Goal: Communication & Community: Answer question/provide support

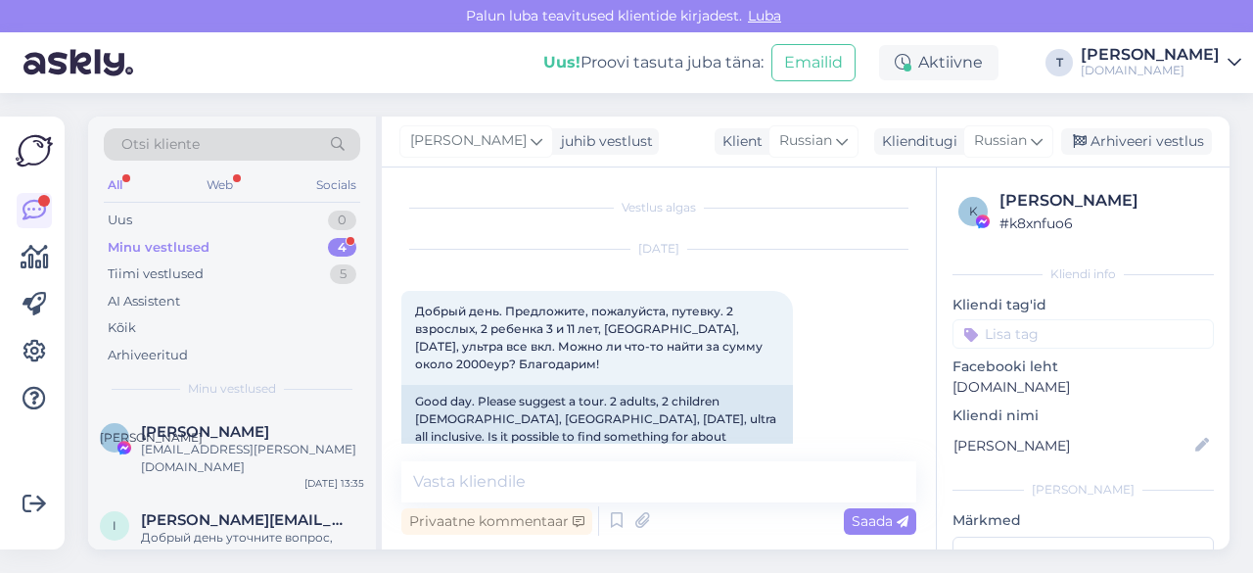
scroll to position [92, 0]
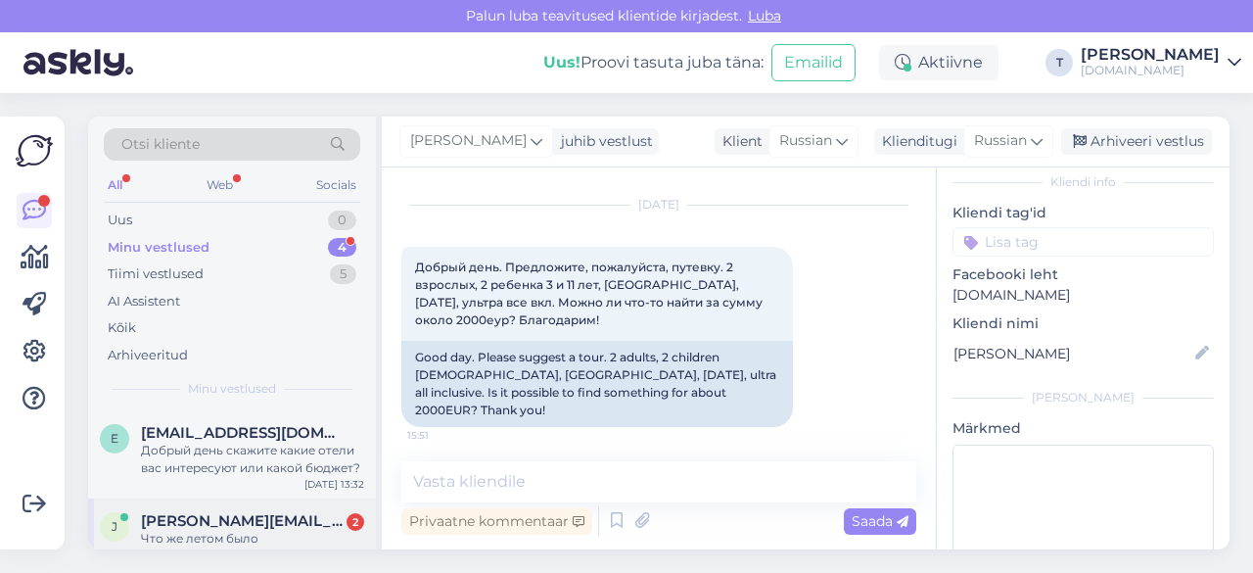
click at [237, 512] on span "[PERSON_NAME][EMAIL_ADDRESS][DOMAIN_NAME]" at bounding box center [243, 521] width 204 height 18
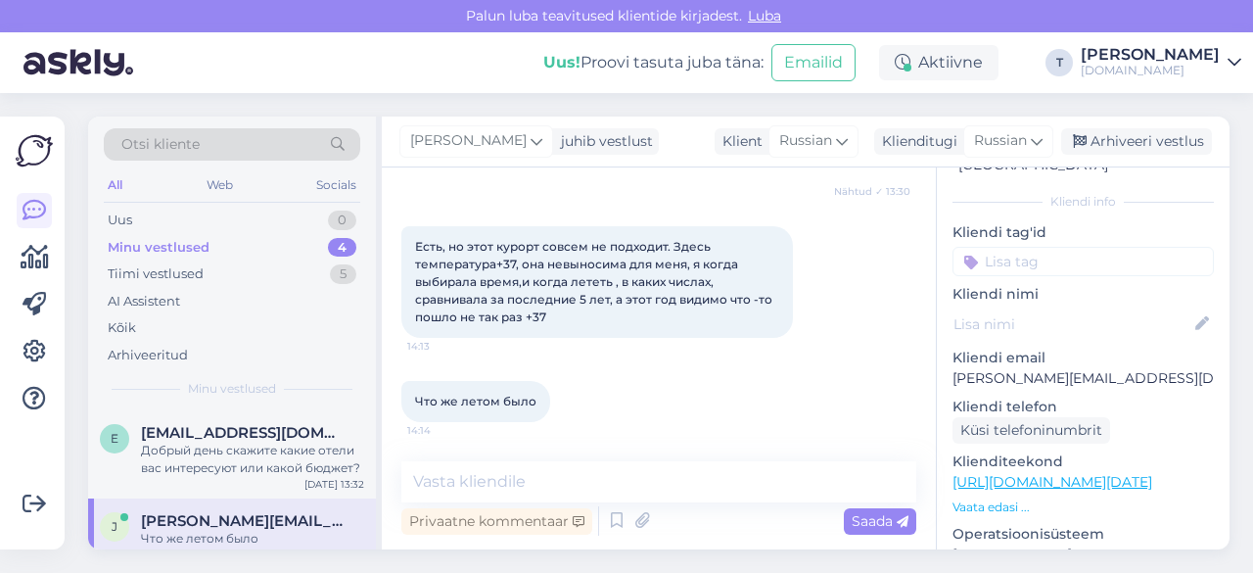
scroll to position [16341, 0]
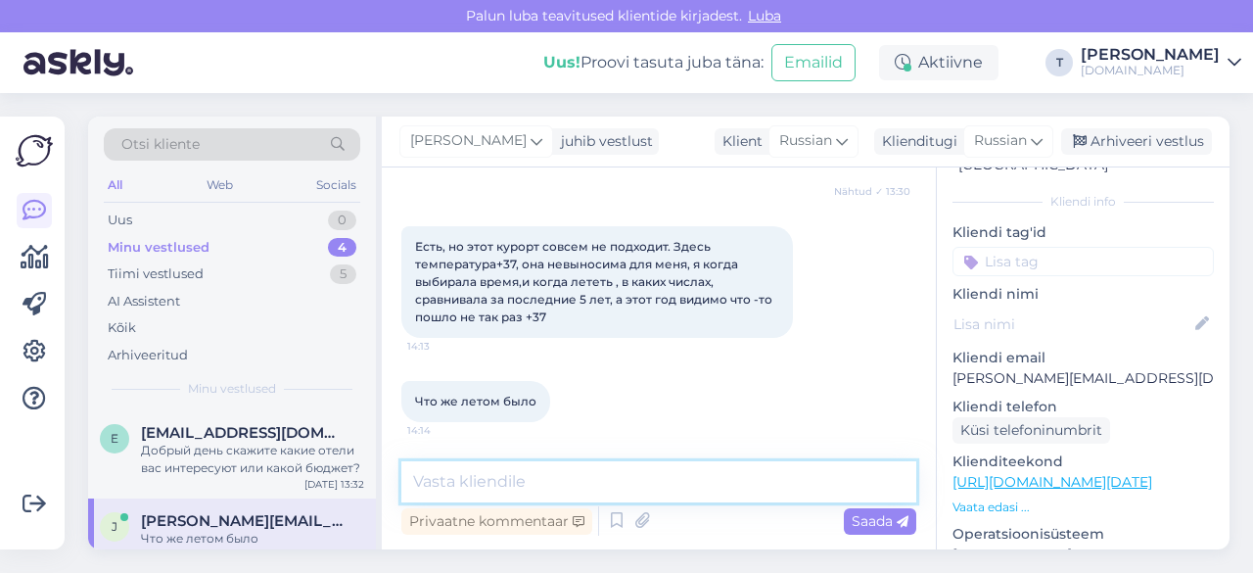
click at [617, 486] on textarea at bounding box center [658, 481] width 515 height 41
type textarea "r"
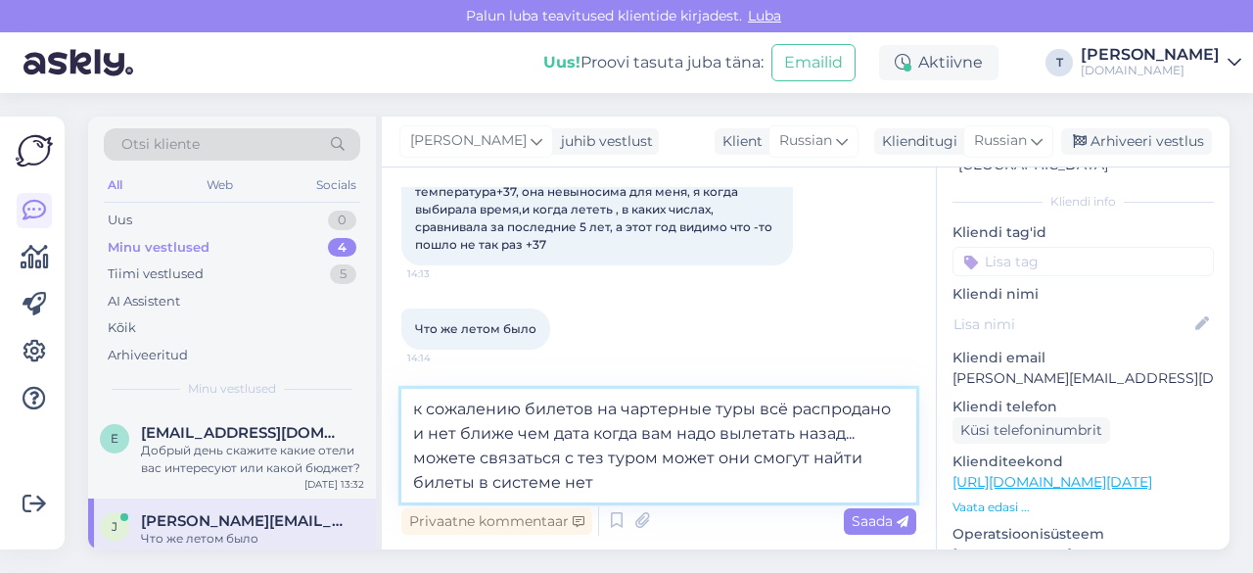
type textarea "к сожалению билетов на чартерные туры всё распродано и нет ближе чем дата когда…"
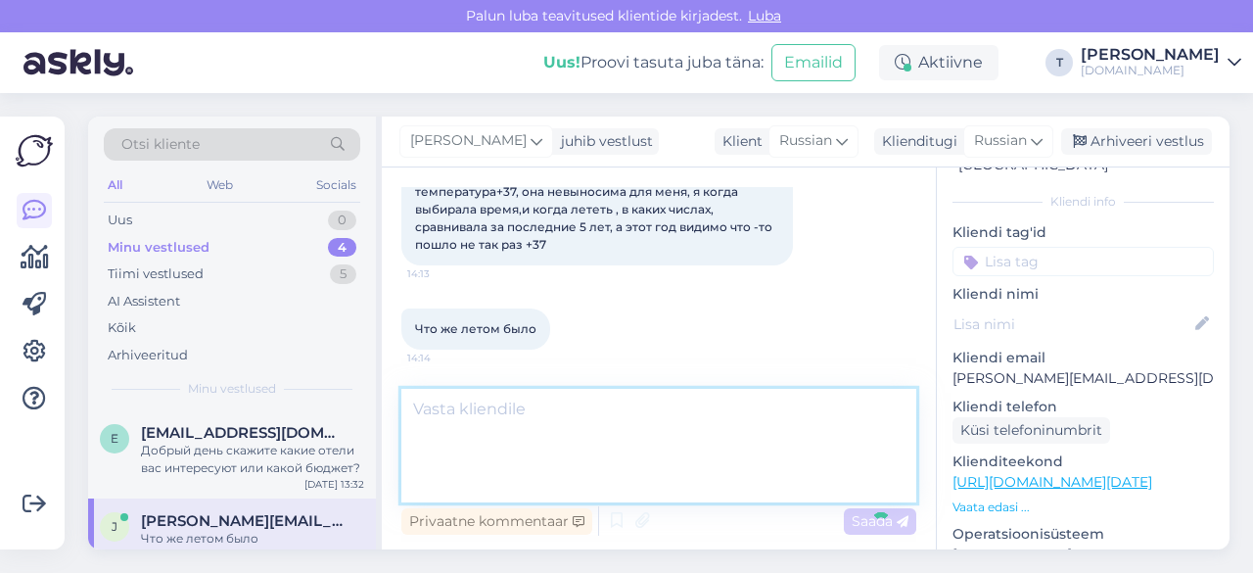
scroll to position [193, 0]
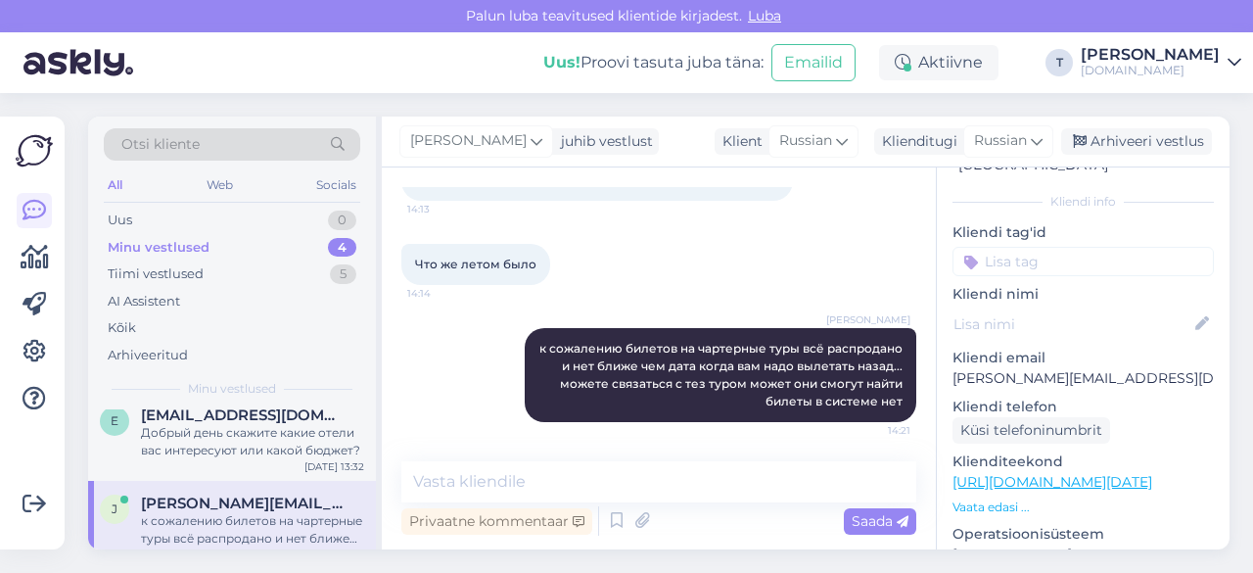
click at [235, 240] on div "Minu vestlused 4" at bounding box center [232, 247] width 256 height 27
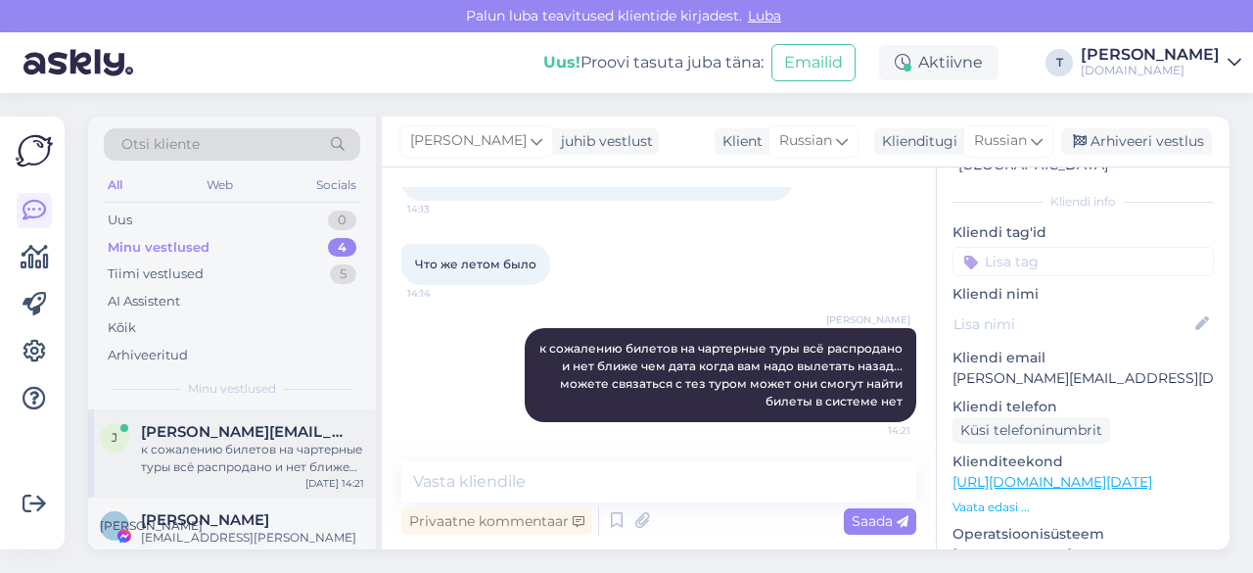
click at [257, 460] on div "к сожалению билетов на чартерные туры всё распродано и нет ближе чем дата когда…" at bounding box center [252, 458] width 223 height 35
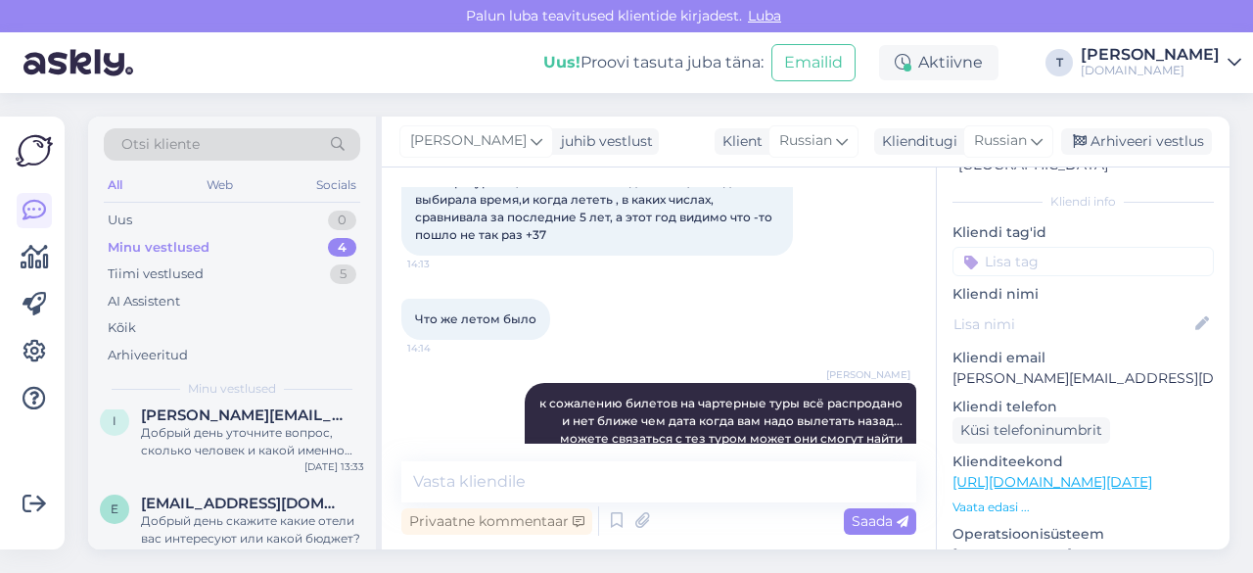
scroll to position [16002, 0]
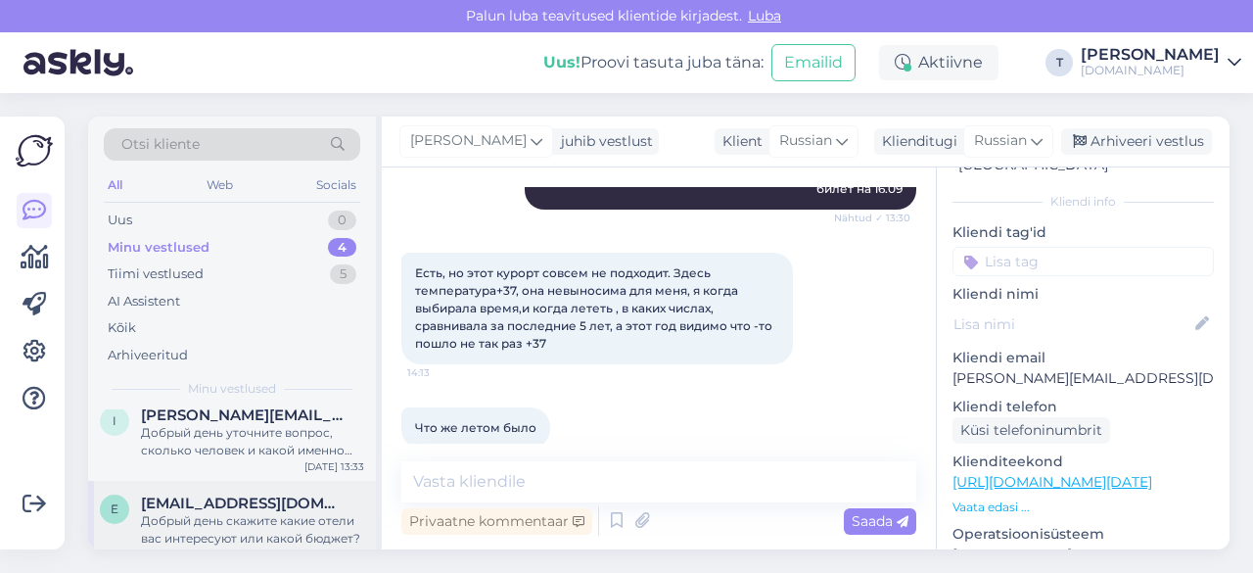
click at [255, 512] on div "Добрый день скажите какие отели вас интересуют или какой бюджет?" at bounding box center [252, 529] width 223 height 35
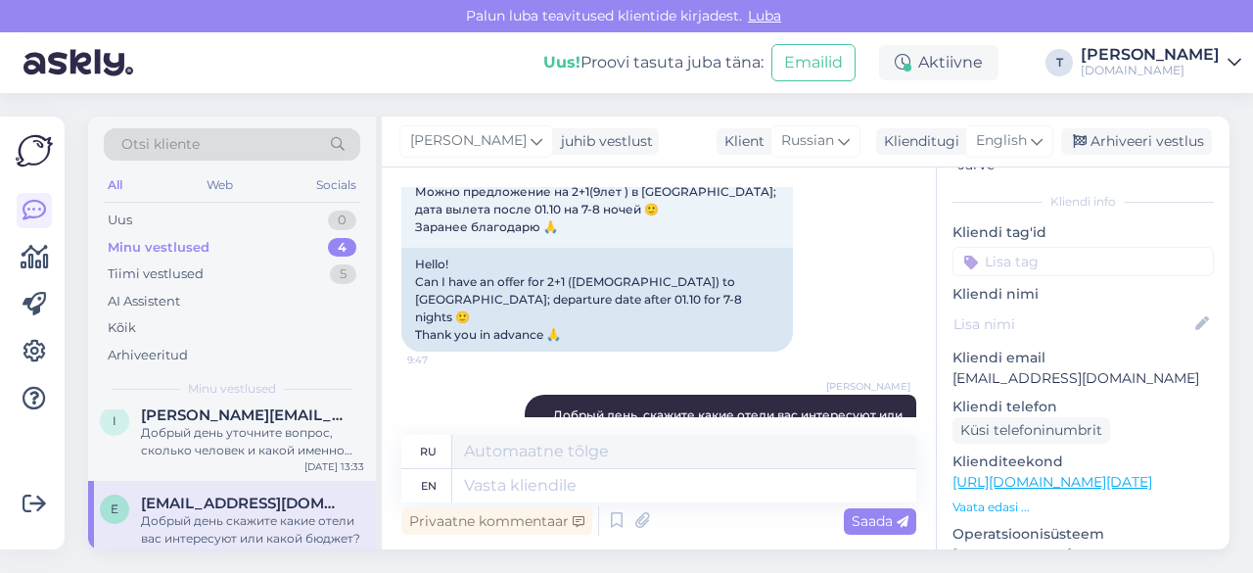
scroll to position [31, 0]
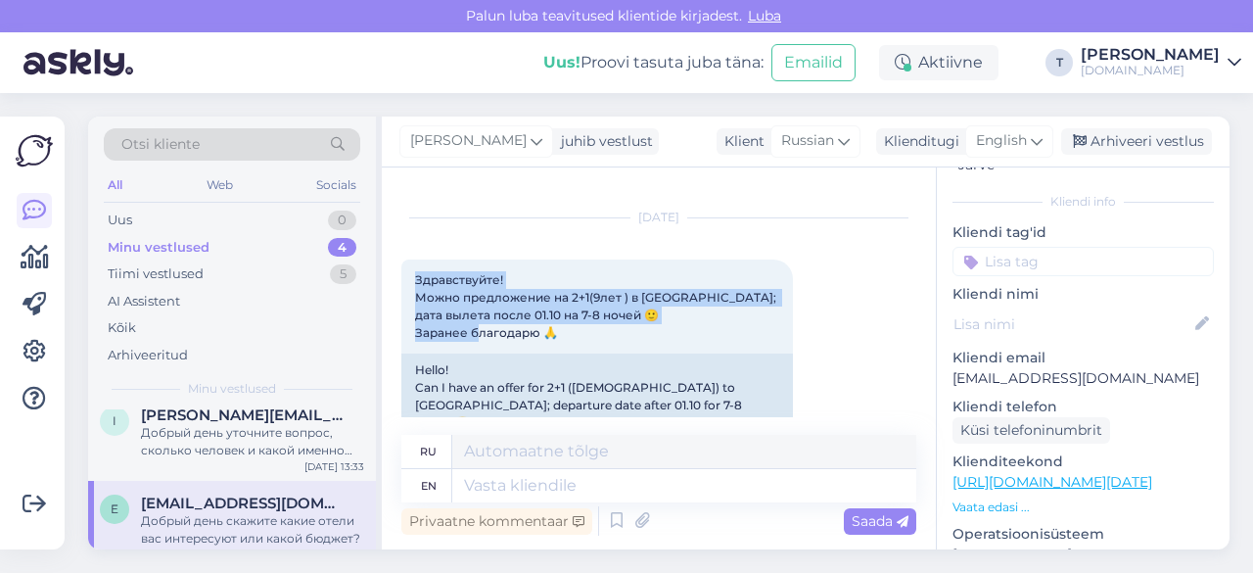
drag, startPoint x: 573, startPoint y: 333, endPoint x: 390, endPoint y: 275, distance: 192.0
click at [390, 275] on div "Vestlus algas [DATE] Здравствуйте! Можно предложение на 2+1(9лет ) в [GEOGRAPHI…" at bounding box center [659, 358] width 554 height 382
copy span "Здравствуйте! Можно предложение на 2+1(9лет ) в [GEOGRAPHIC_DATA]; дата вылета …"
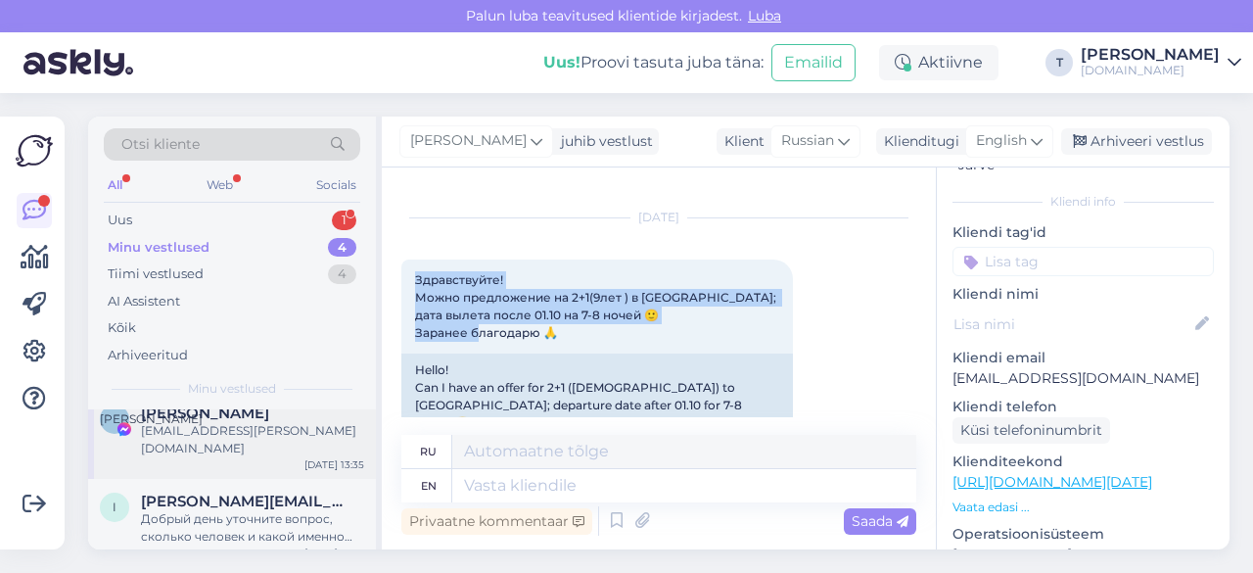
scroll to position [0, 0]
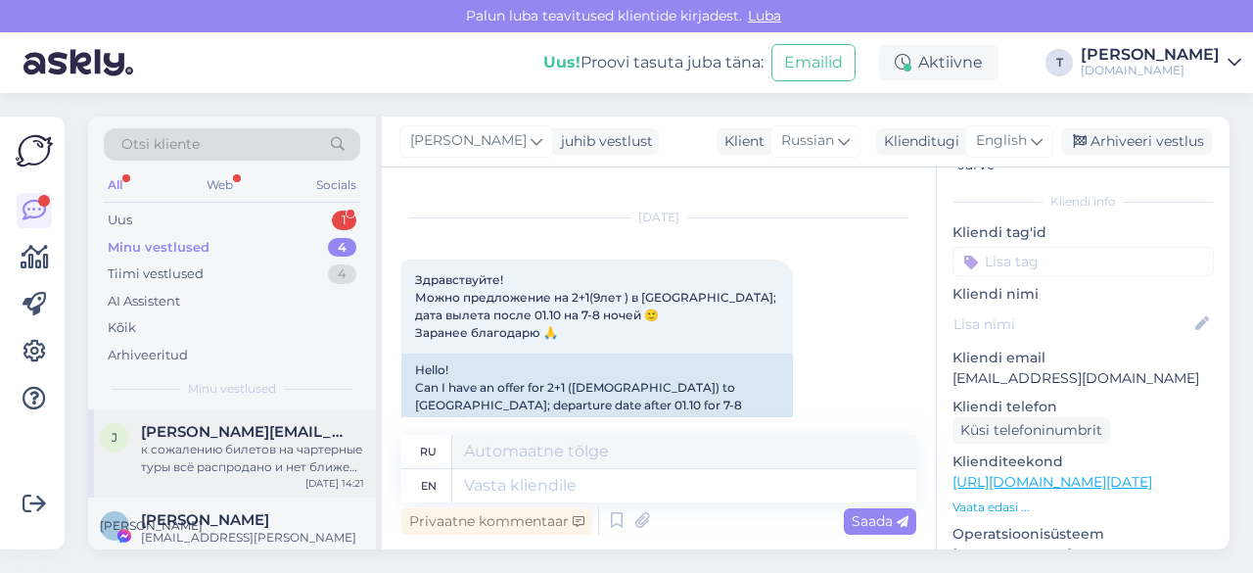
click at [215, 446] on div "к сожалению билетов на чартерные туры всё распродано и нет ближе чем дата когда…" at bounding box center [252, 458] width 223 height 35
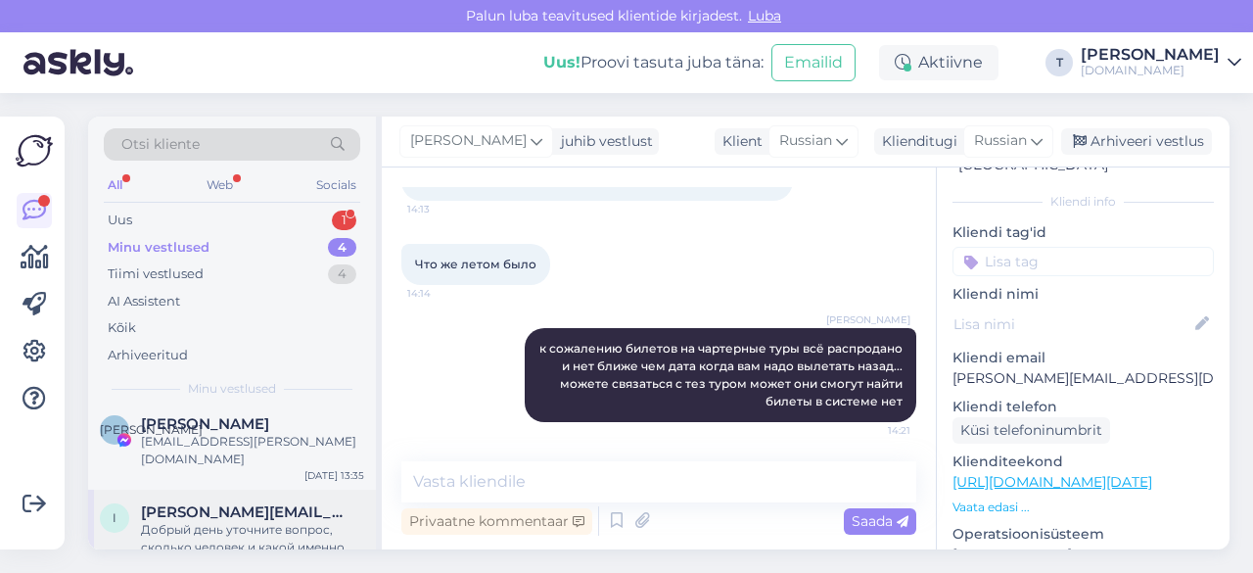
scroll to position [98, 0]
click at [215, 440] on div "[EMAIL_ADDRESS][PERSON_NAME][DOMAIN_NAME]" at bounding box center [252, 448] width 223 height 35
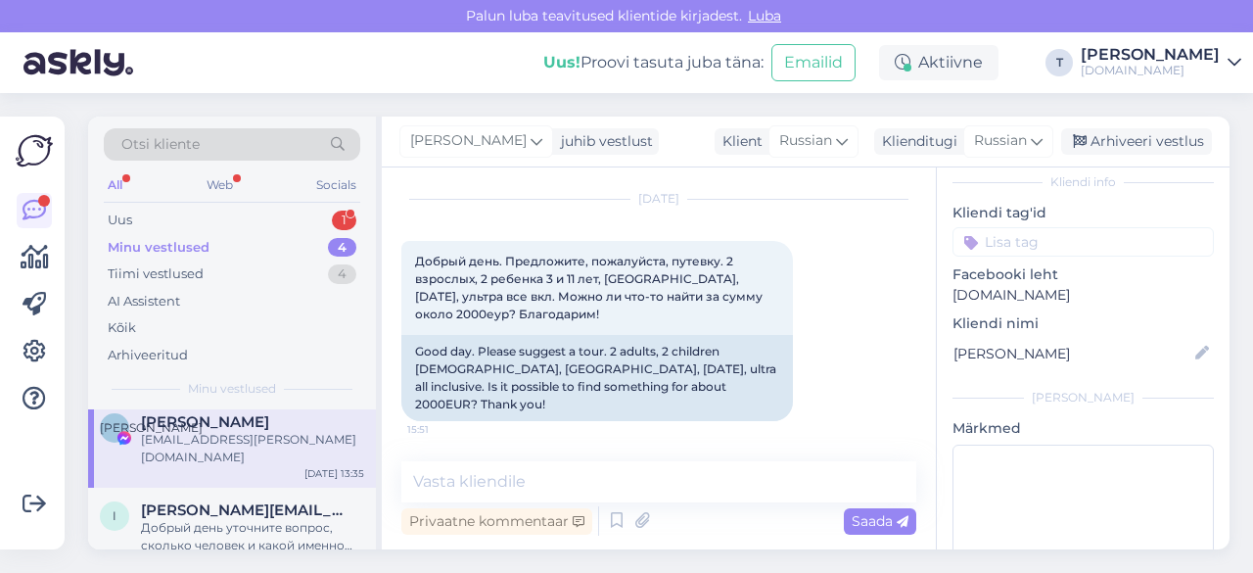
scroll to position [44, 0]
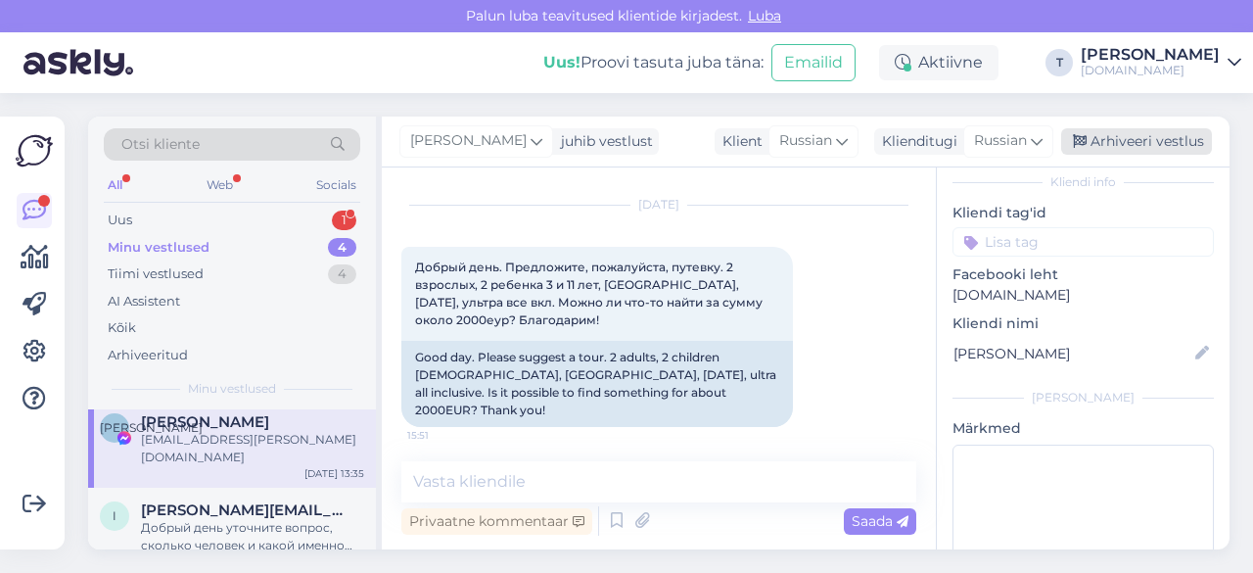
click at [1107, 142] on div "Arhiveeri vestlus" at bounding box center [1136, 141] width 151 height 26
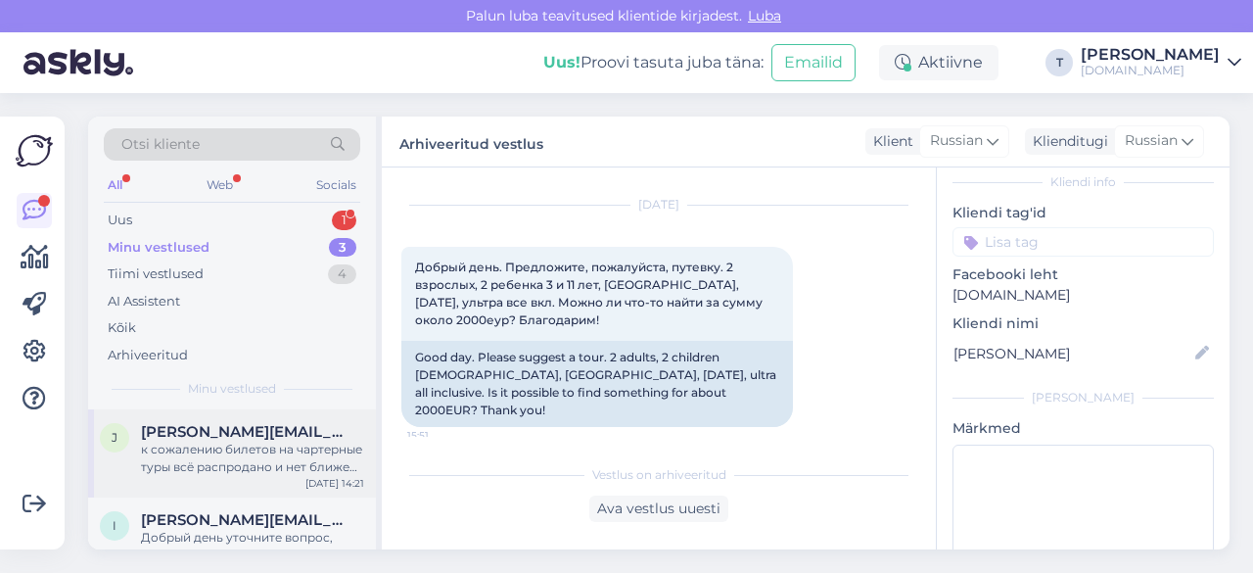
scroll to position [98, 0]
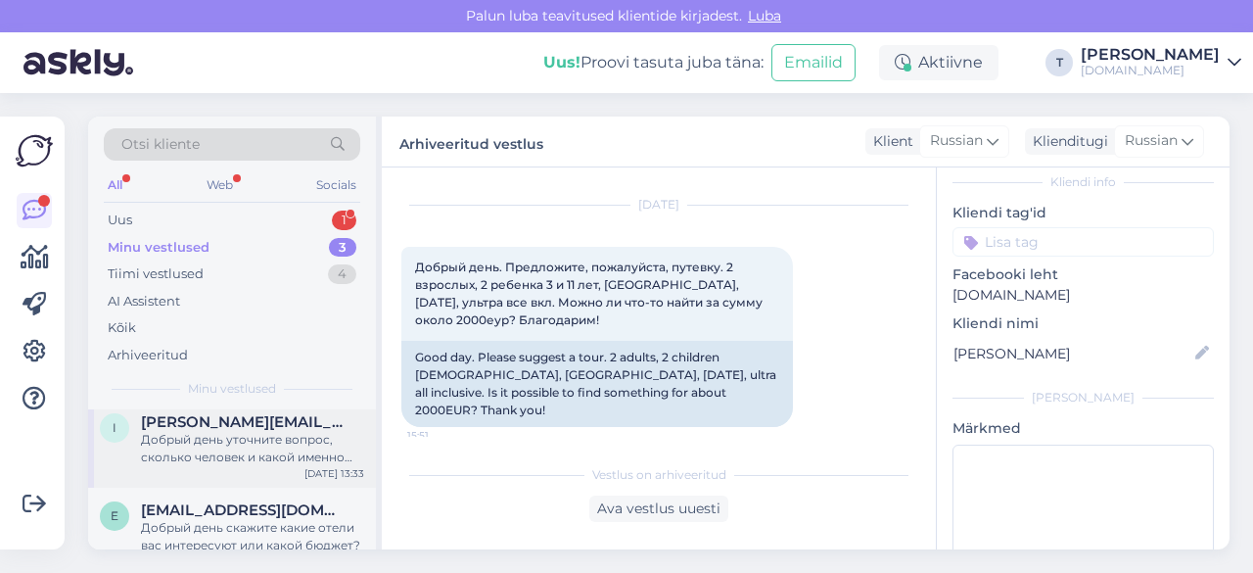
click at [244, 443] on div "Добрый день уточните вопрос, сколько человек и какой именно отель" at bounding box center [252, 448] width 223 height 35
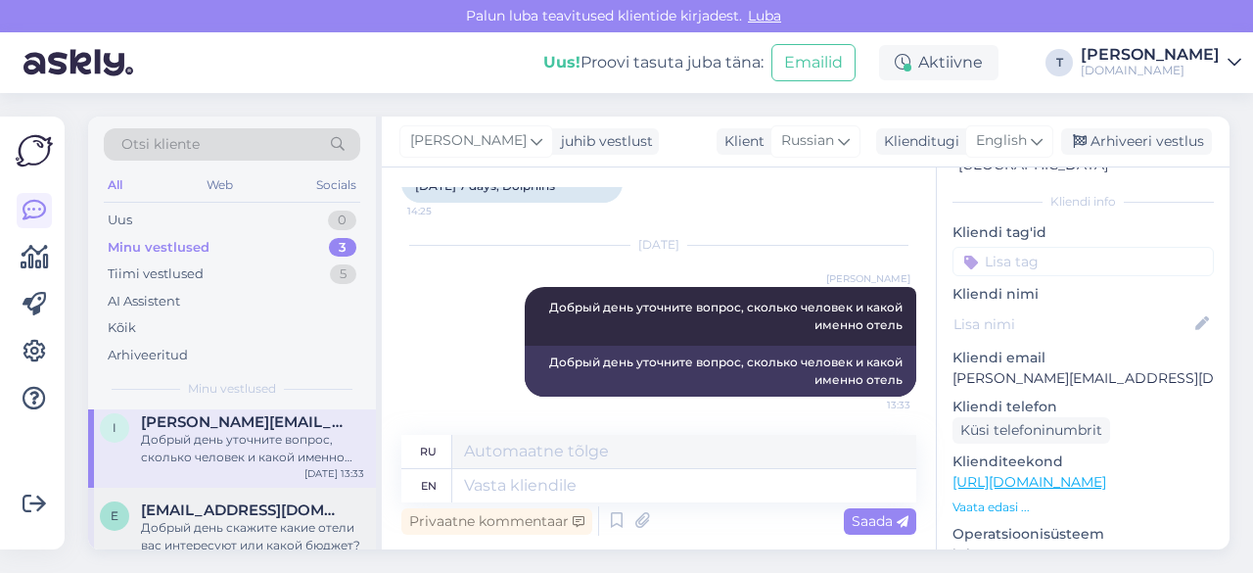
click at [210, 531] on div "Добрый день скажите какие отели вас интересуют или какой бюджет?" at bounding box center [252, 536] width 223 height 35
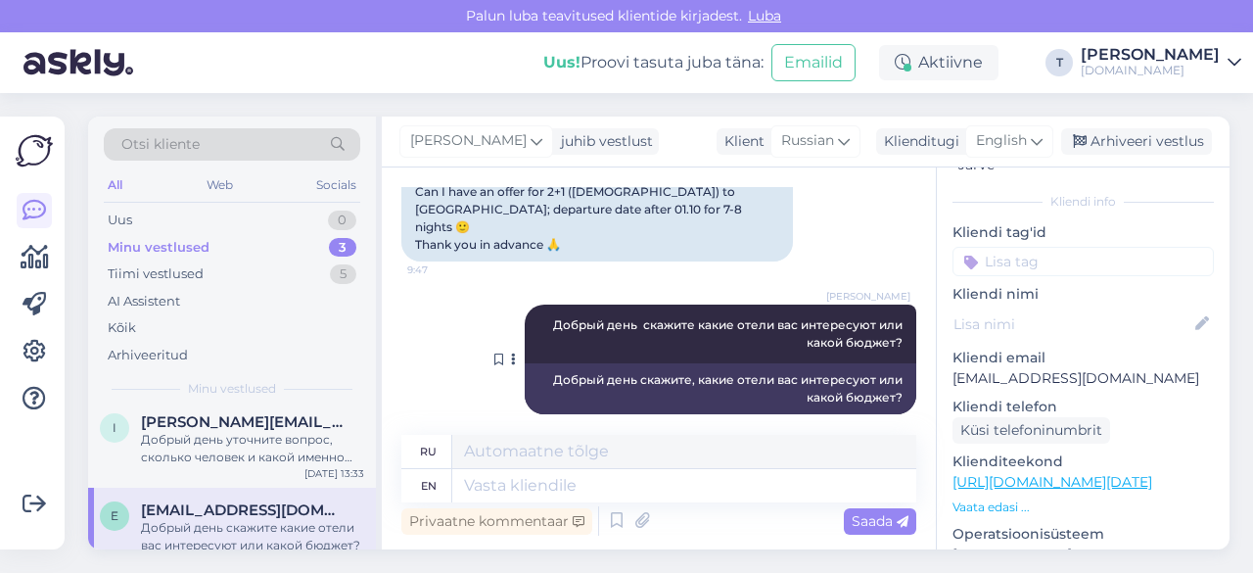
scroll to position [129, 0]
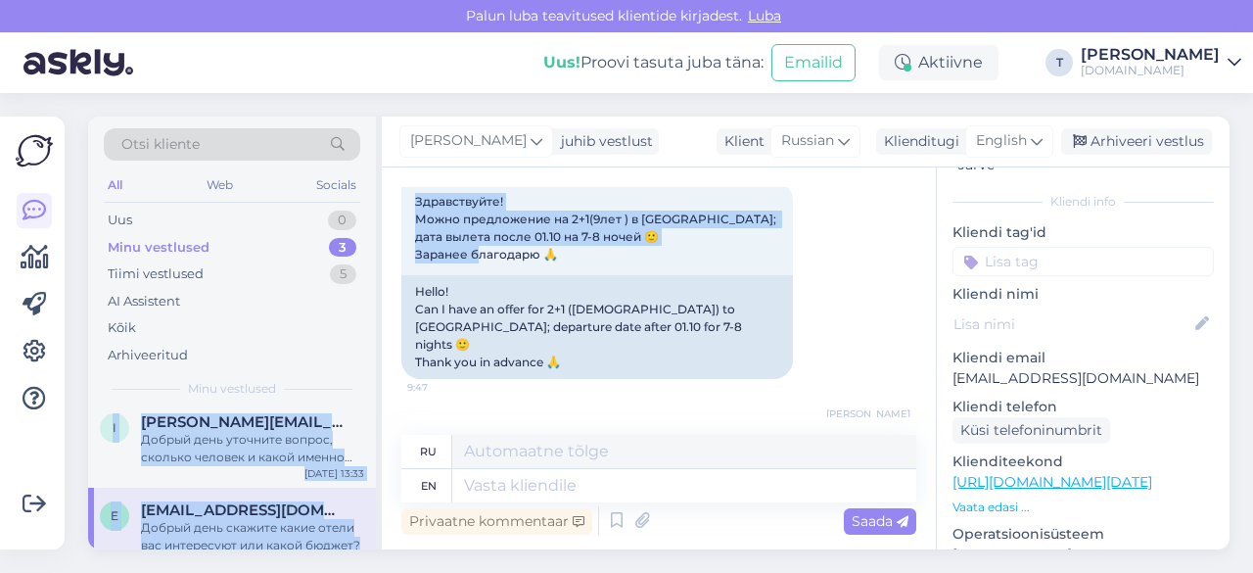
drag, startPoint x: 562, startPoint y: 235, endPoint x: 366, endPoint y: 197, distance: 199.5
click at [366, 197] on div "Otsi kliente All Web Socials Uus 0 Minu vestlused 3 Tiimi vestlused 5 AI Assist…" at bounding box center [658, 332] width 1141 height 433
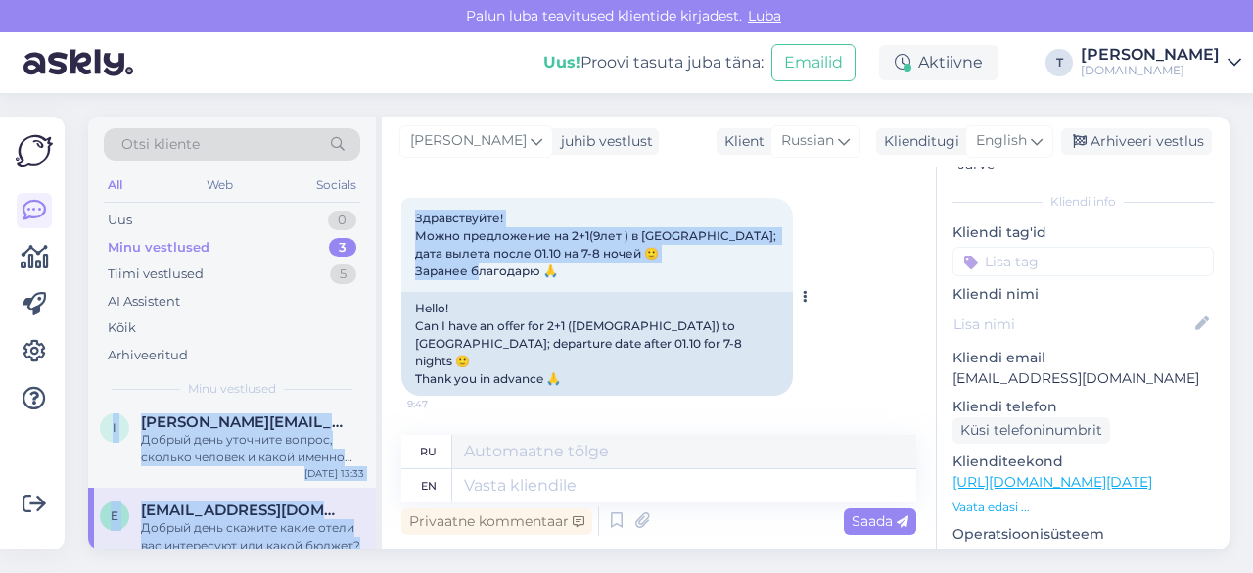
click at [647, 271] on div "Здравствуйте! Можно предложение на 2+1(9лет ) в [GEOGRAPHIC_DATA]; дата вылета …" at bounding box center [597, 245] width 392 height 94
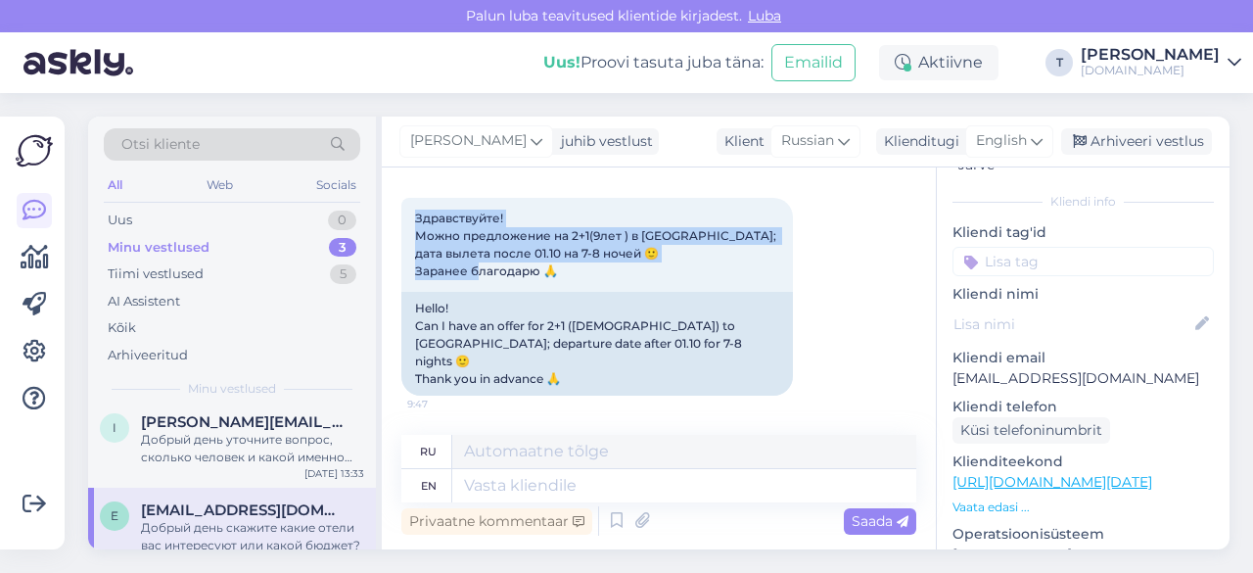
drag, startPoint x: 567, startPoint y: 278, endPoint x: 395, endPoint y: 217, distance: 181.7
click at [395, 217] on div "Vestlus algas [DATE] Здравствуйте! Можно предложение на 2+1(9лет ) в [GEOGRAPHI…" at bounding box center [659, 358] width 554 height 382
copy span "Здравствуйте! Можно предложение на 2+1(9лет ) в [GEOGRAPHIC_DATA]; дата вылета …"
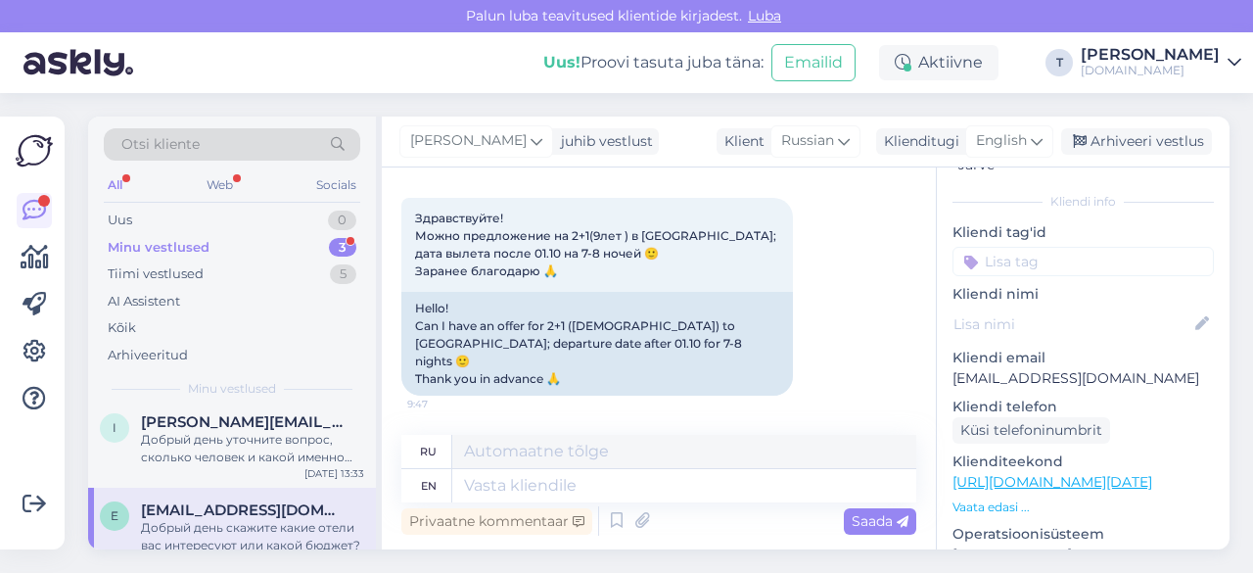
click at [1000, 368] on p "[EMAIL_ADDRESS][DOMAIN_NAME]" at bounding box center [1082, 378] width 261 height 21
copy p "[EMAIL_ADDRESS][DOMAIN_NAME]"
click at [241, 239] on div "Minu vestlused 3" at bounding box center [232, 247] width 256 height 27
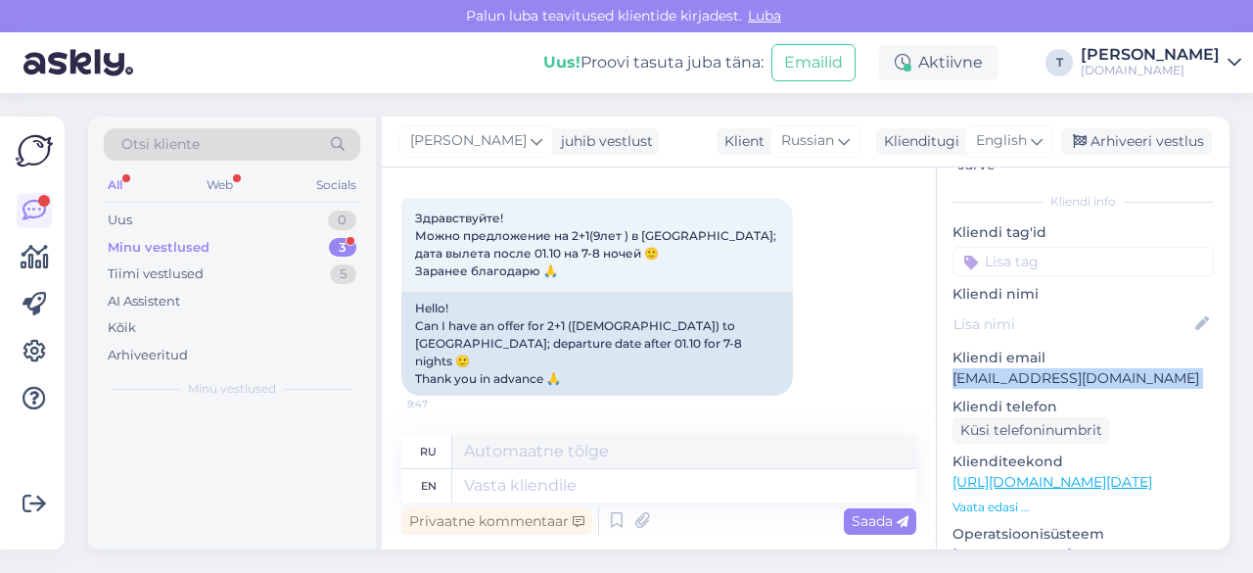
scroll to position [0, 0]
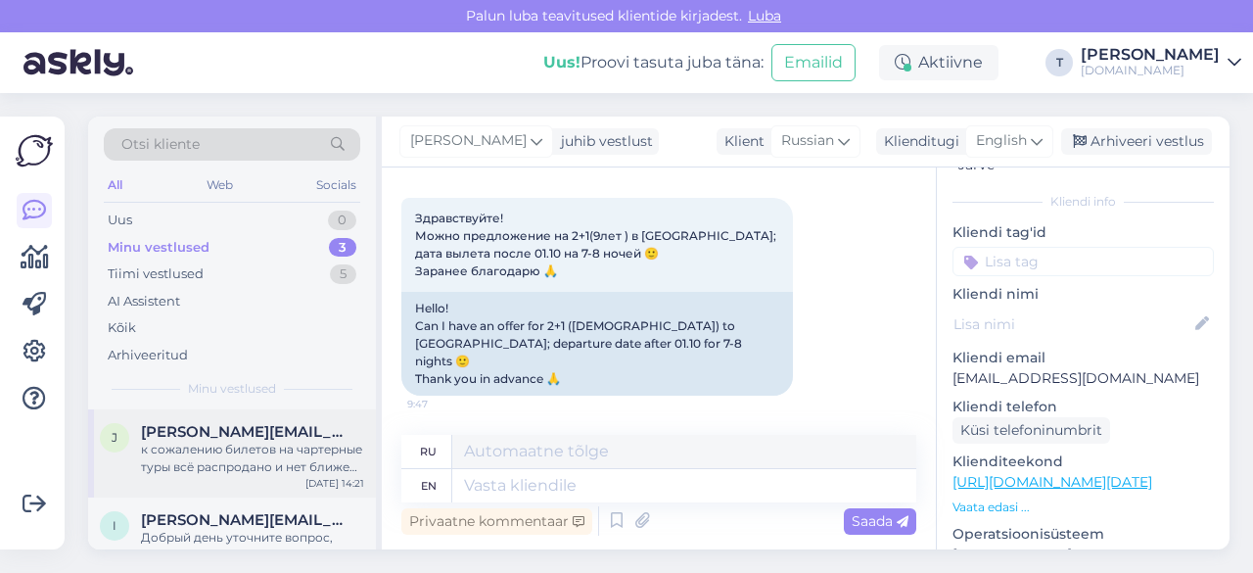
click at [260, 430] on span "[PERSON_NAME][EMAIL_ADDRESS][DOMAIN_NAME]" at bounding box center [243, 432] width 204 height 18
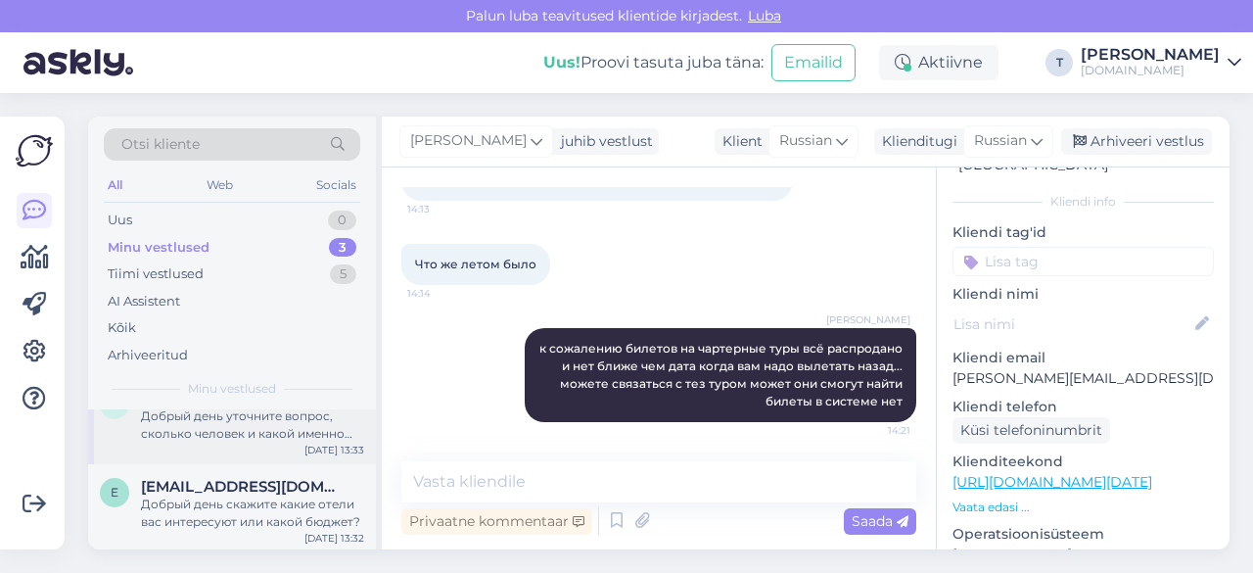
scroll to position [122, 0]
click at [239, 507] on div "Добрый день скажите какие отели вас интересуют или какой бюджет?" at bounding box center [252, 511] width 223 height 35
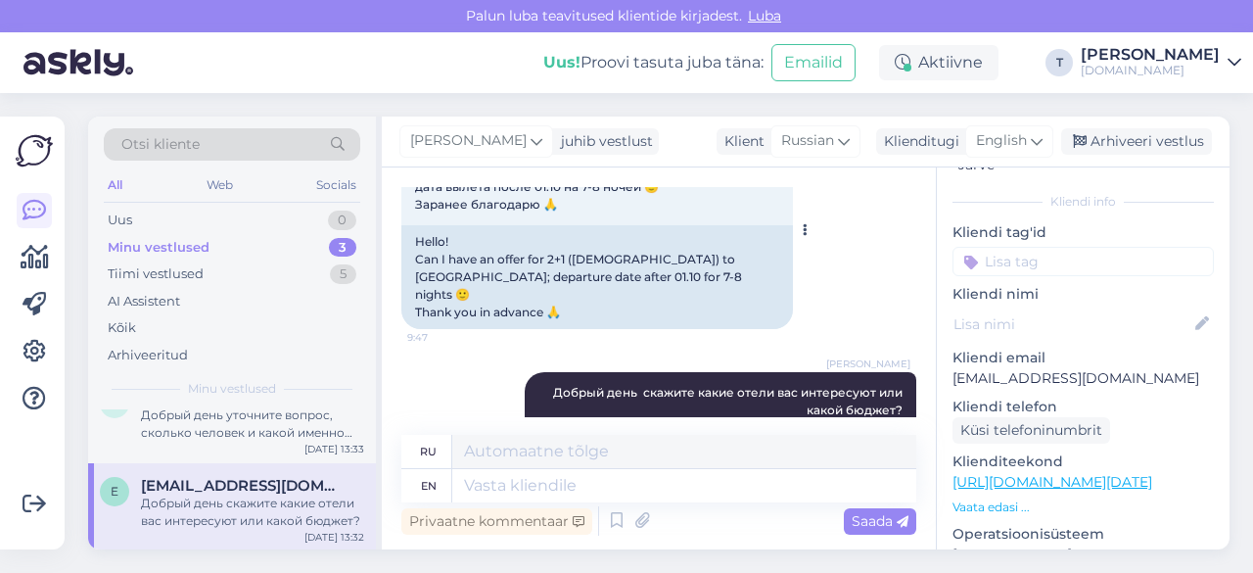
scroll to position [129, 0]
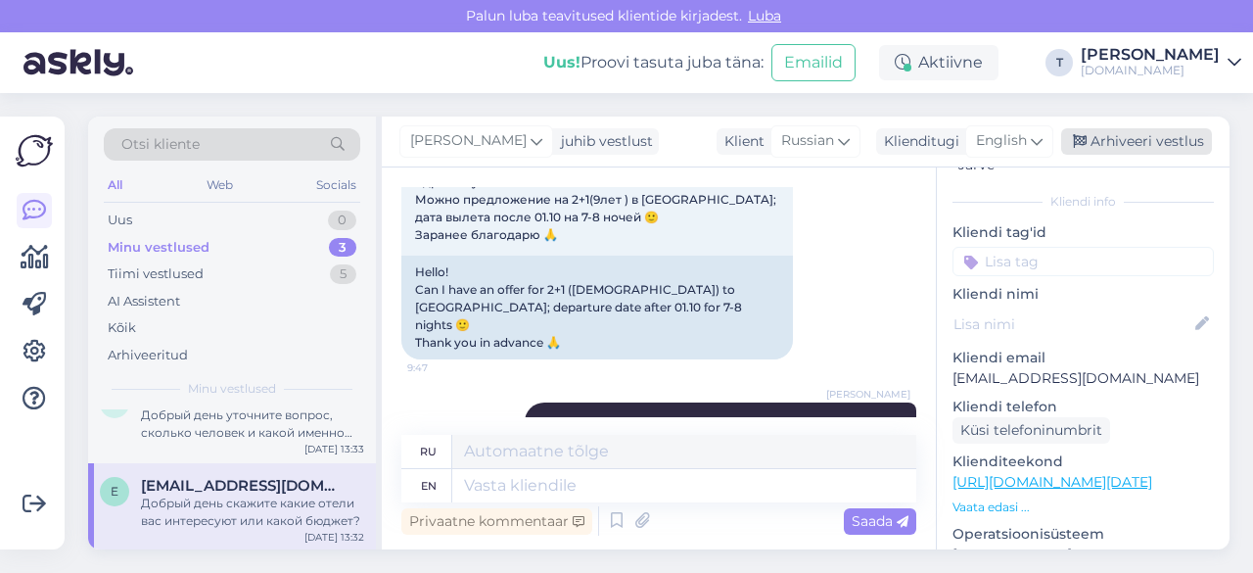
click at [1149, 138] on div "Arhiveeri vestlus" at bounding box center [1136, 141] width 151 height 26
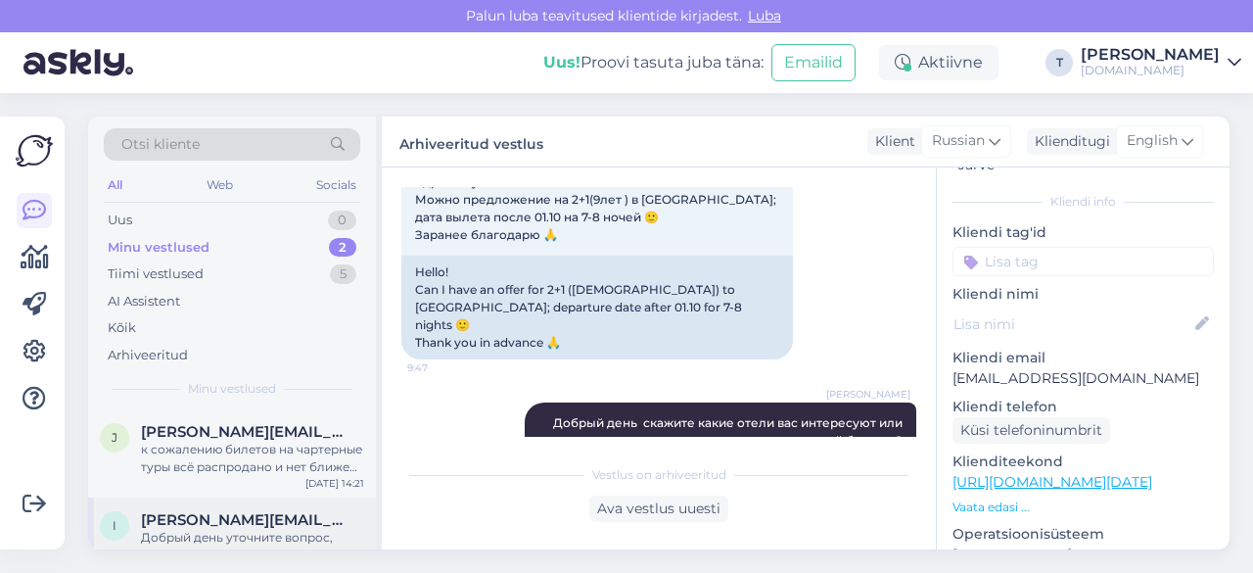
click at [229, 529] on div "Добрый день уточните вопрос, сколько человек и какой именно отель" at bounding box center [252, 546] width 223 height 35
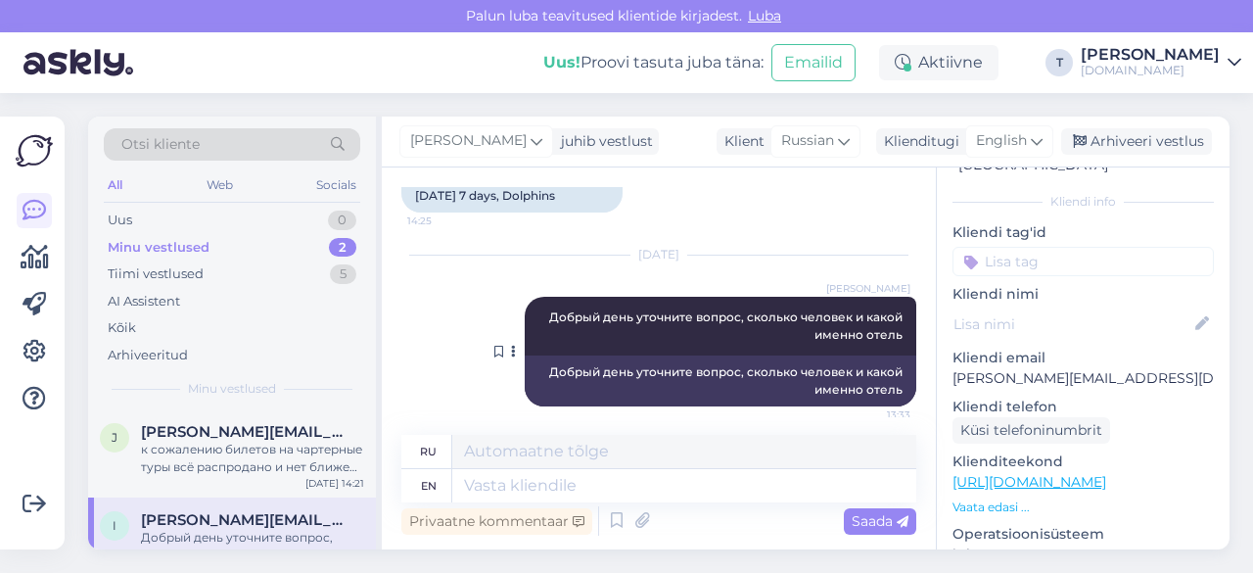
scroll to position [163, 0]
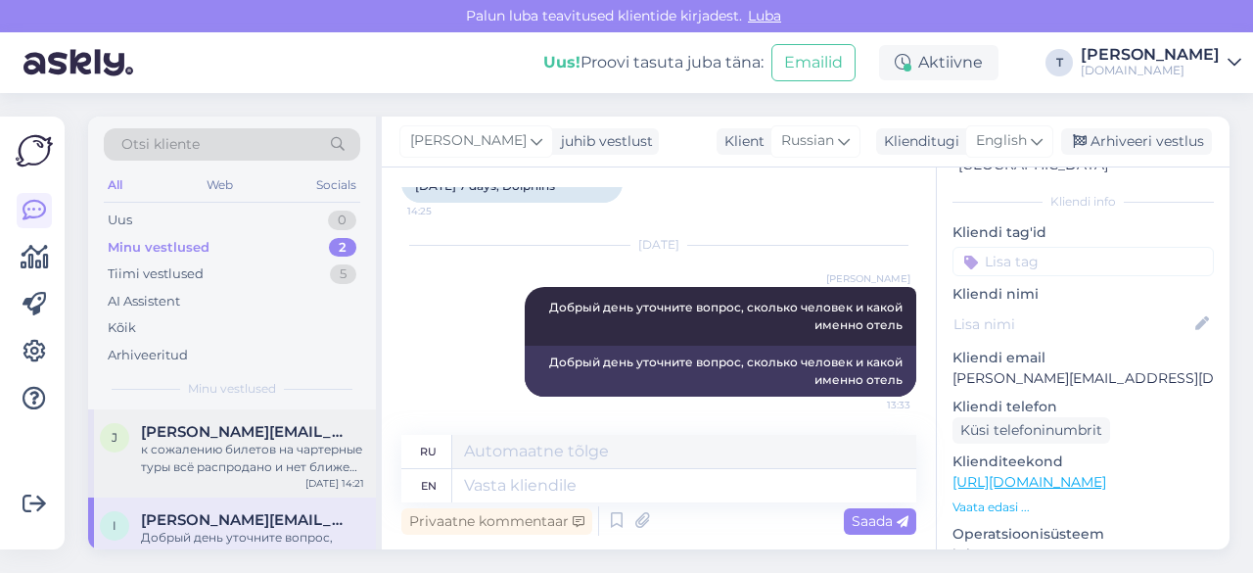
click at [259, 449] on div "к сожалению билетов на чартерные туры всё распродано и нет ближе чем дата когда…" at bounding box center [252, 458] width 223 height 35
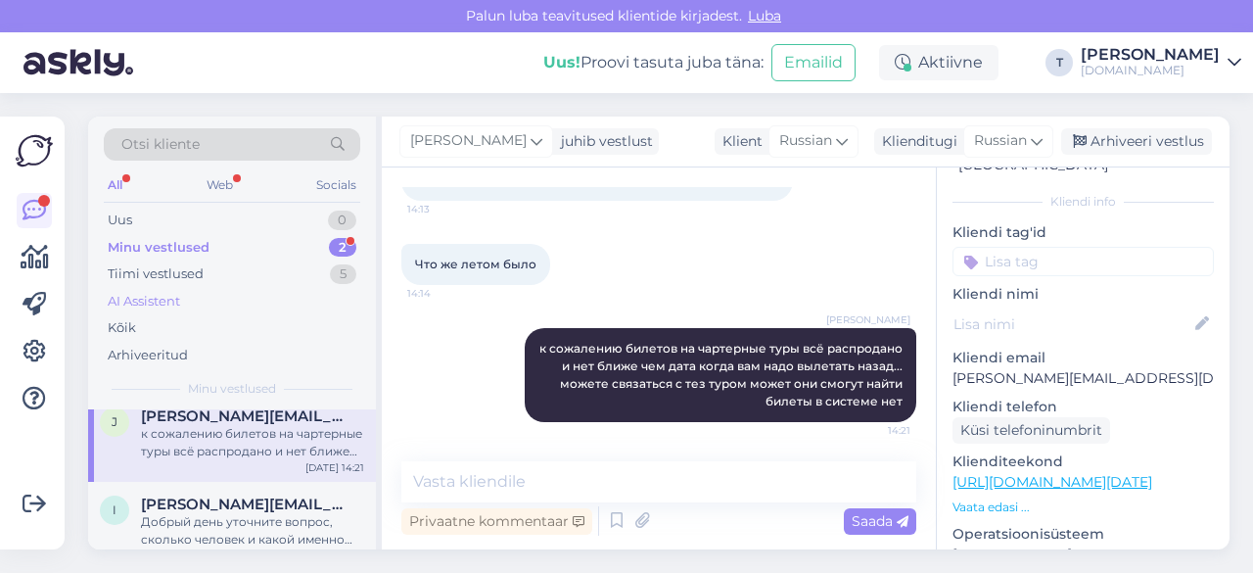
scroll to position [0, 0]
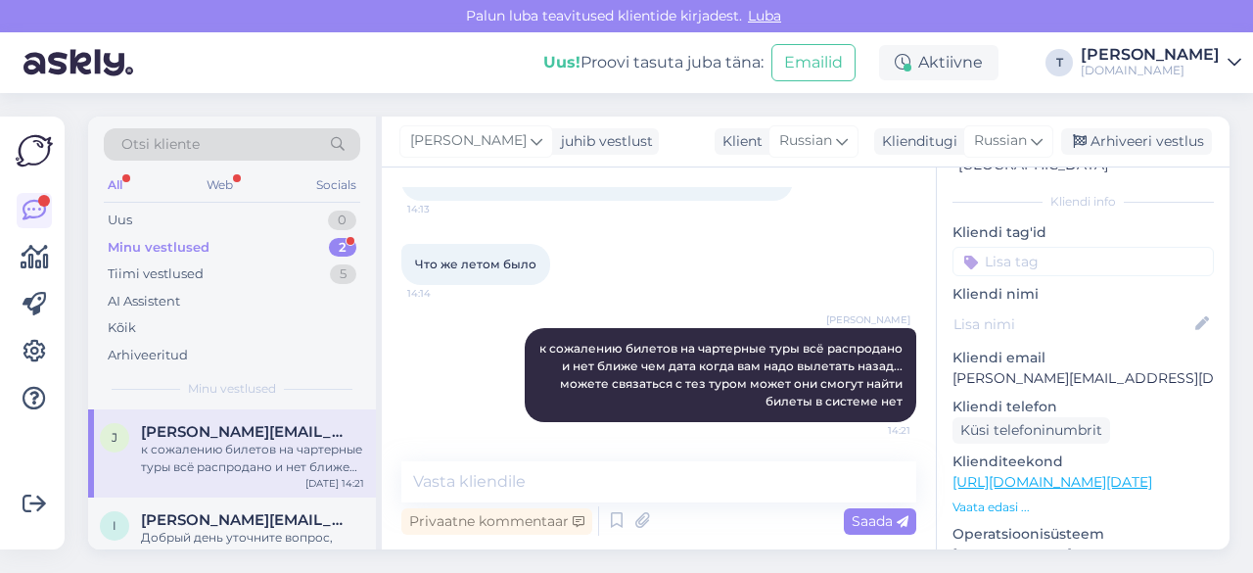
click at [253, 243] on div "Minu vestlused 2" at bounding box center [232, 247] width 256 height 27
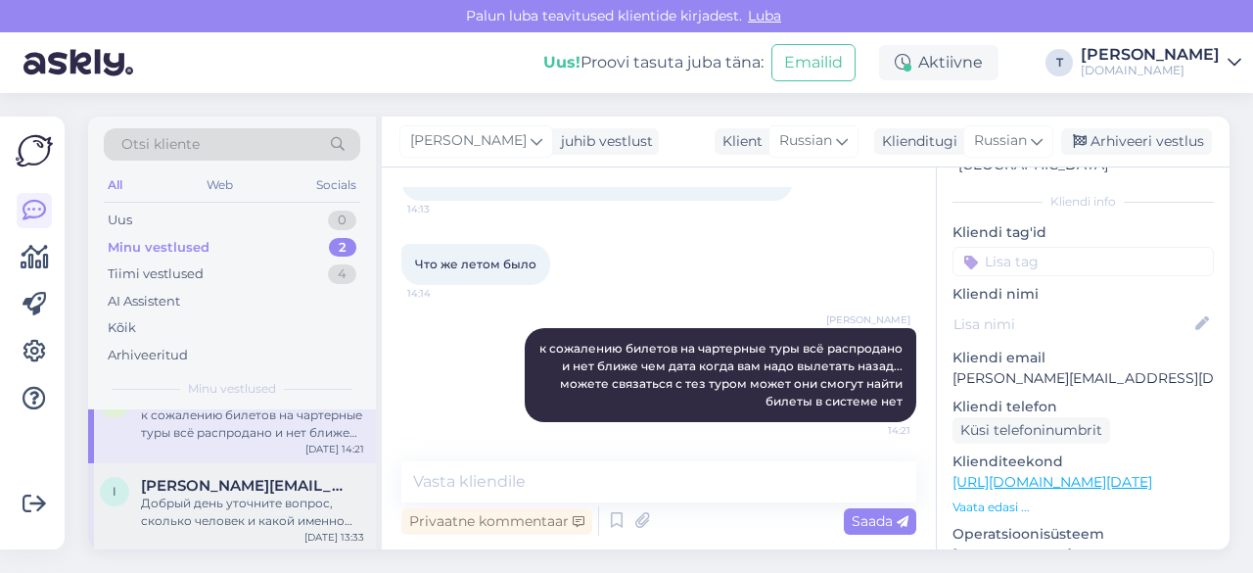
click at [239, 502] on div "Добрый день уточните вопрос, сколько человек и какой именно отель" at bounding box center [252, 511] width 223 height 35
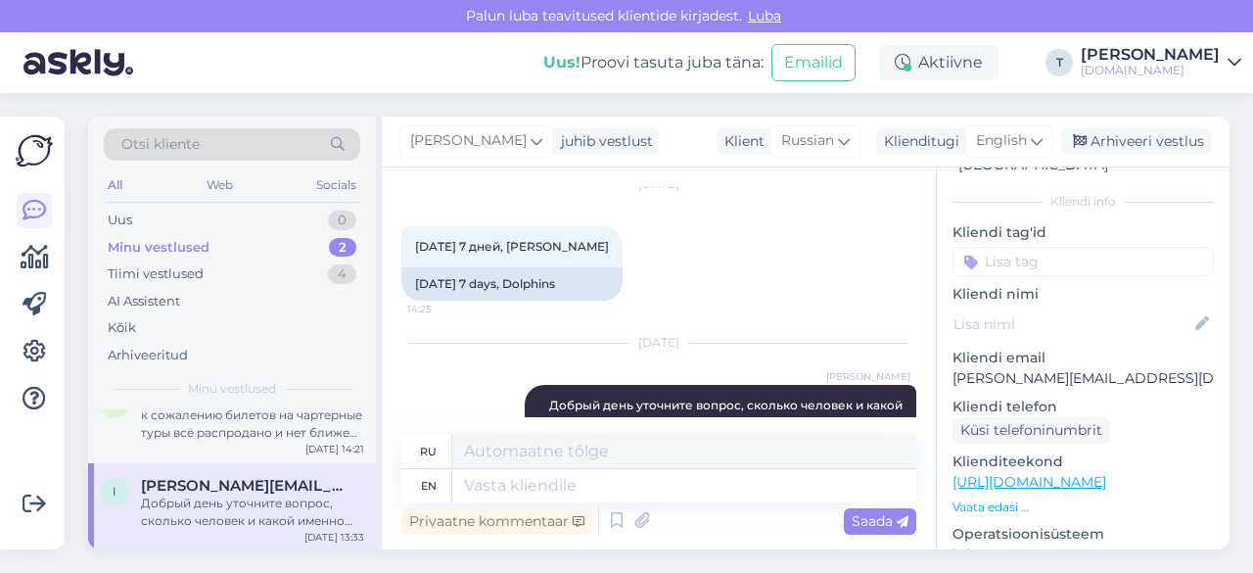
scroll to position [163, 0]
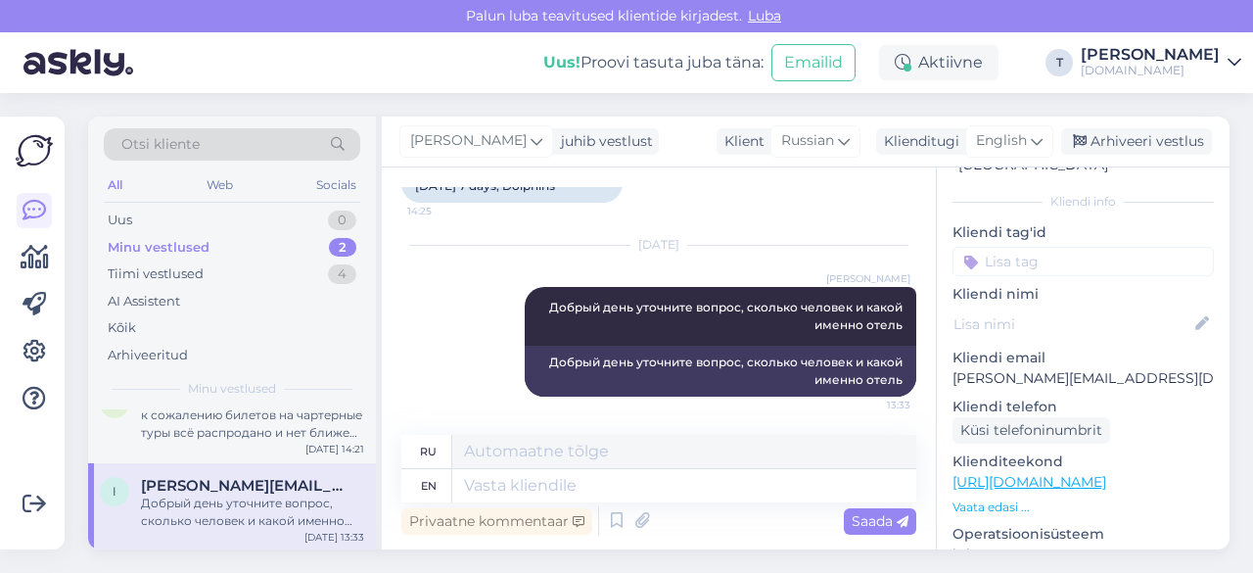
click at [981, 498] on p "Vaata edasi ..." at bounding box center [1082, 507] width 261 height 18
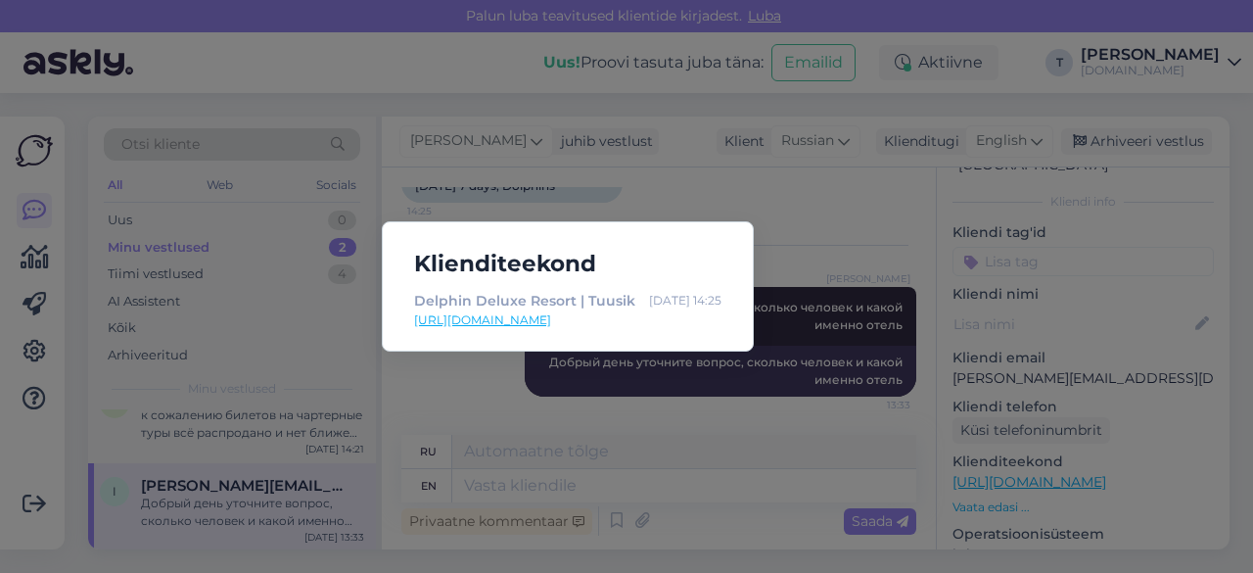
click at [544, 321] on link "[URL][DOMAIN_NAME]" at bounding box center [567, 320] width 307 height 18
click at [576, 422] on div "Klienditeekond Delphin Deluxe Resort | Tuusik [DATE] 14:25 [URL][DOMAIN_NAME]" at bounding box center [626, 286] width 1253 height 573
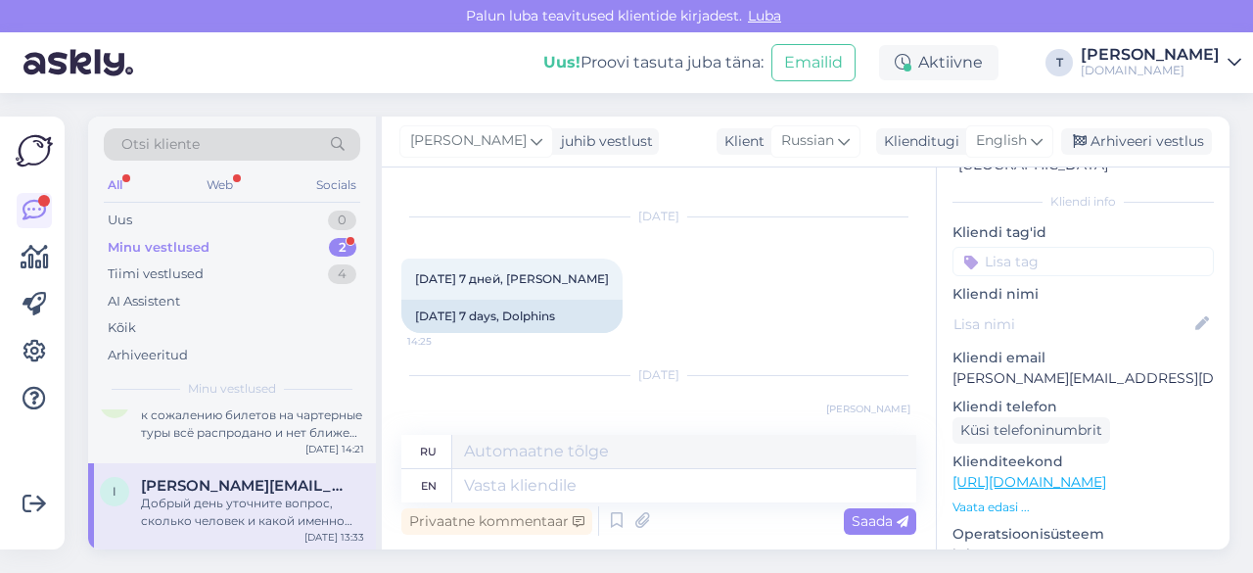
scroll to position [0, 0]
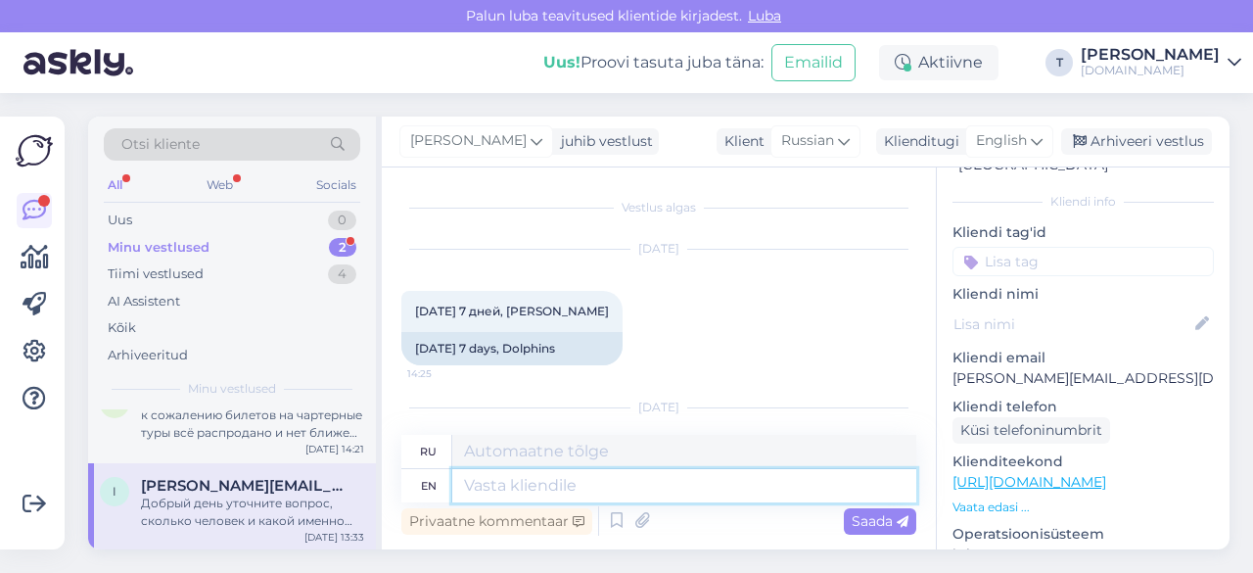
click at [574, 488] on textarea at bounding box center [684, 485] width 464 height 33
paste textarea "[URL][DOMAIN_NAME][DATE]"
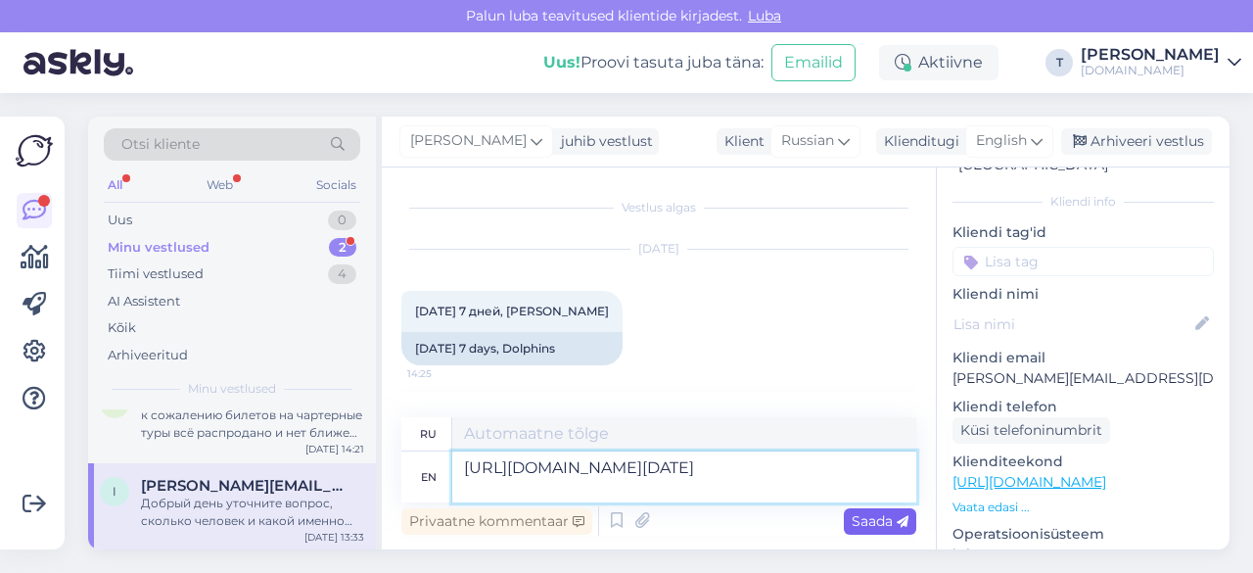
type textarea "[URL][DOMAIN_NAME][DATE]"
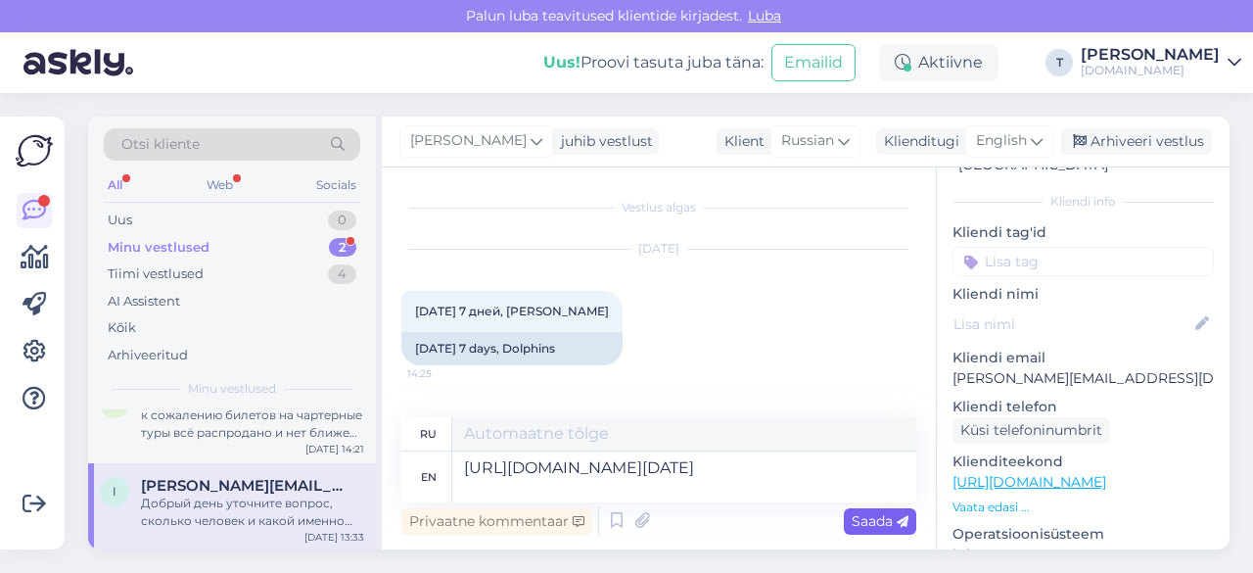
click at [866, 517] on span "Saada" at bounding box center [880, 521] width 57 height 18
type textarea "[URL][DOMAIN_NAME][DATE]"
click at [869, 514] on span "Saada" at bounding box center [880, 521] width 57 height 18
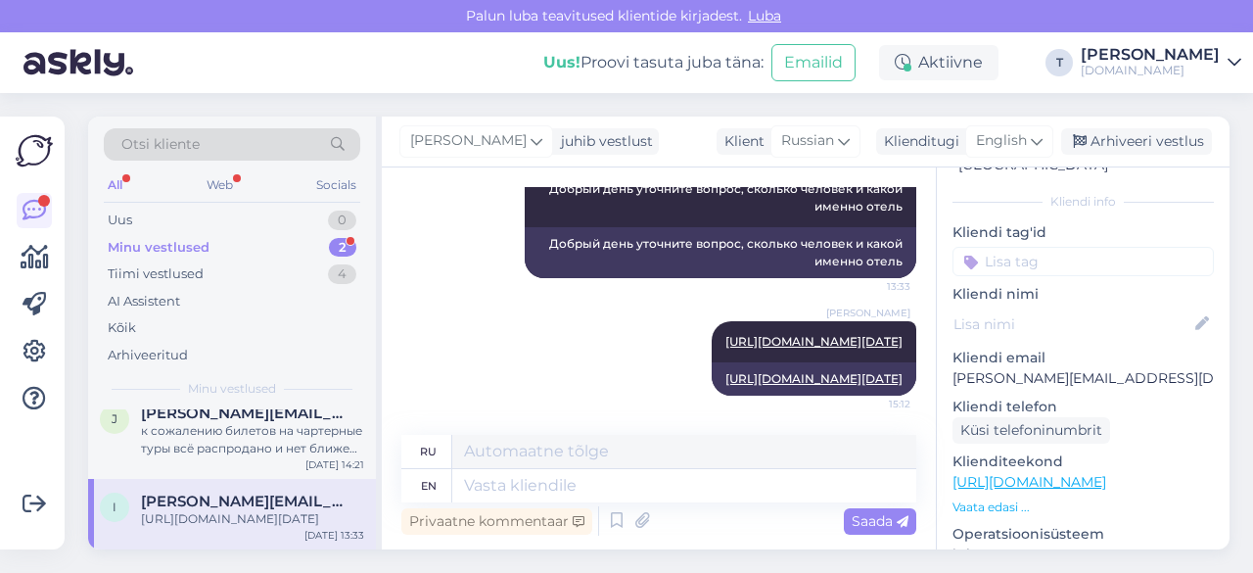
scroll to position [315, 0]
drag, startPoint x: 715, startPoint y: 496, endPoint x: 1075, endPoint y: 358, distance: 385.8
click at [1075, 368] on p "[PERSON_NAME][EMAIL_ADDRESS][DOMAIN_NAME]" at bounding box center [1082, 378] width 261 height 21
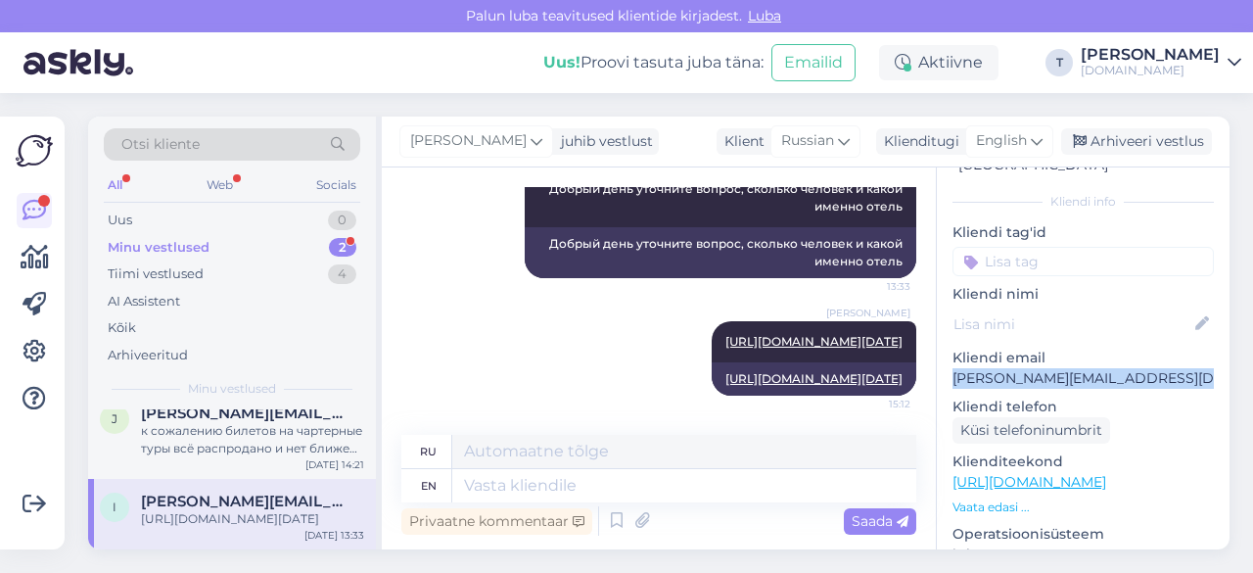
copy p "[PERSON_NAME][EMAIL_ADDRESS][DOMAIN_NAME]"
click at [233, 510] on div "[URL][DOMAIN_NAME][DATE]" at bounding box center [252, 519] width 223 height 18
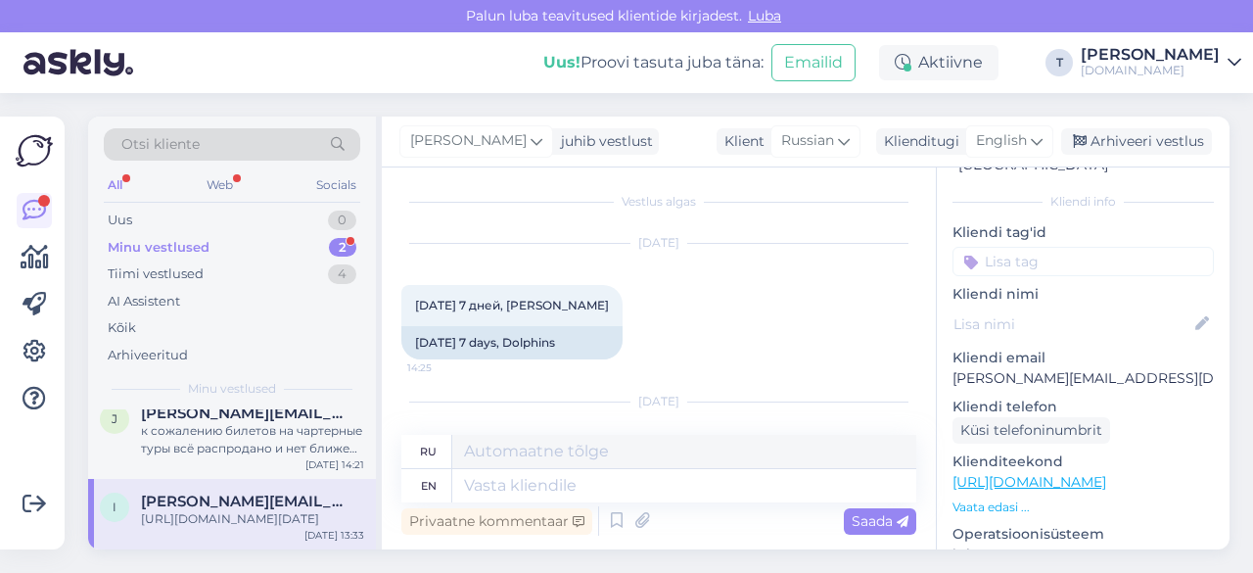
scroll to position [0, 0]
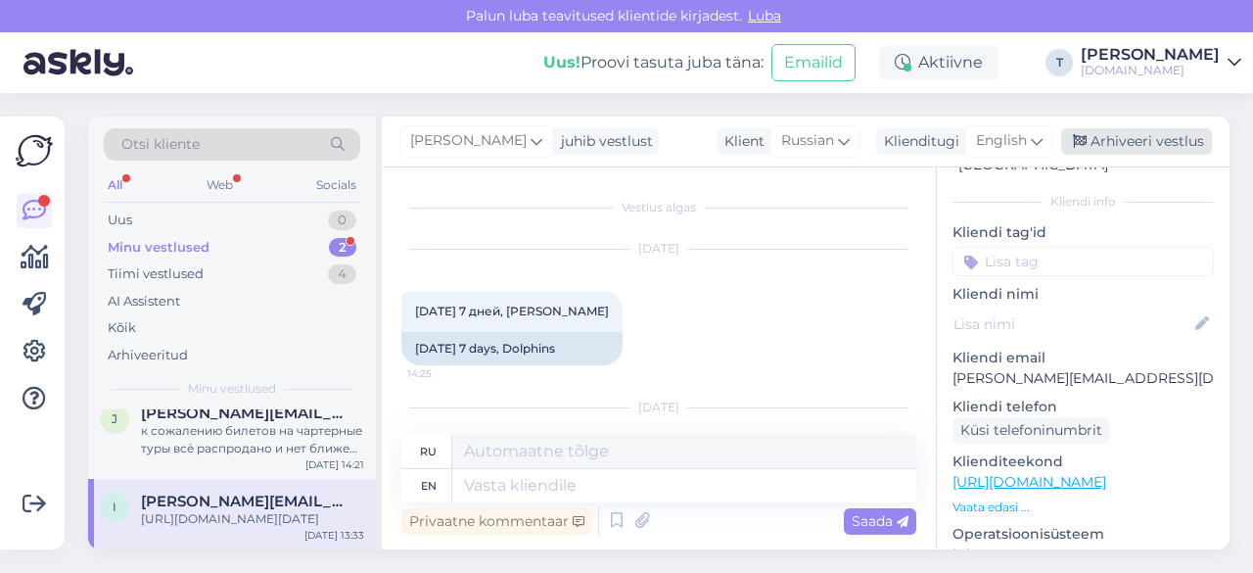
click at [1137, 144] on div "Arhiveeri vestlus" at bounding box center [1136, 141] width 151 height 26
